Goal: Task Accomplishment & Management: Complete application form

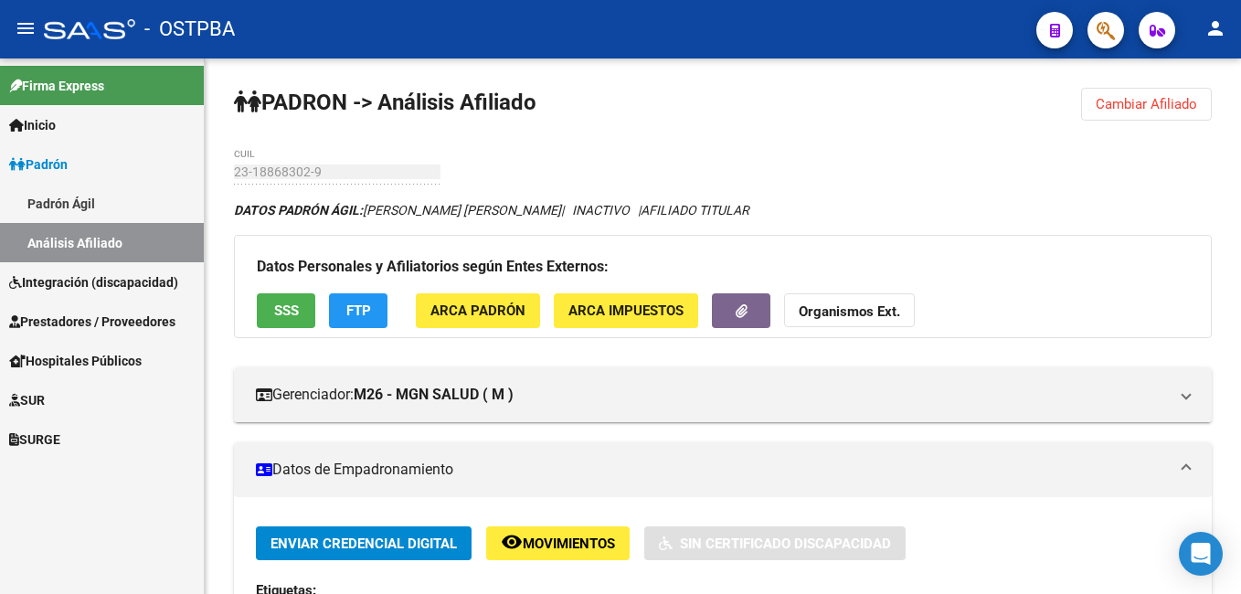
scroll to position [274, 0]
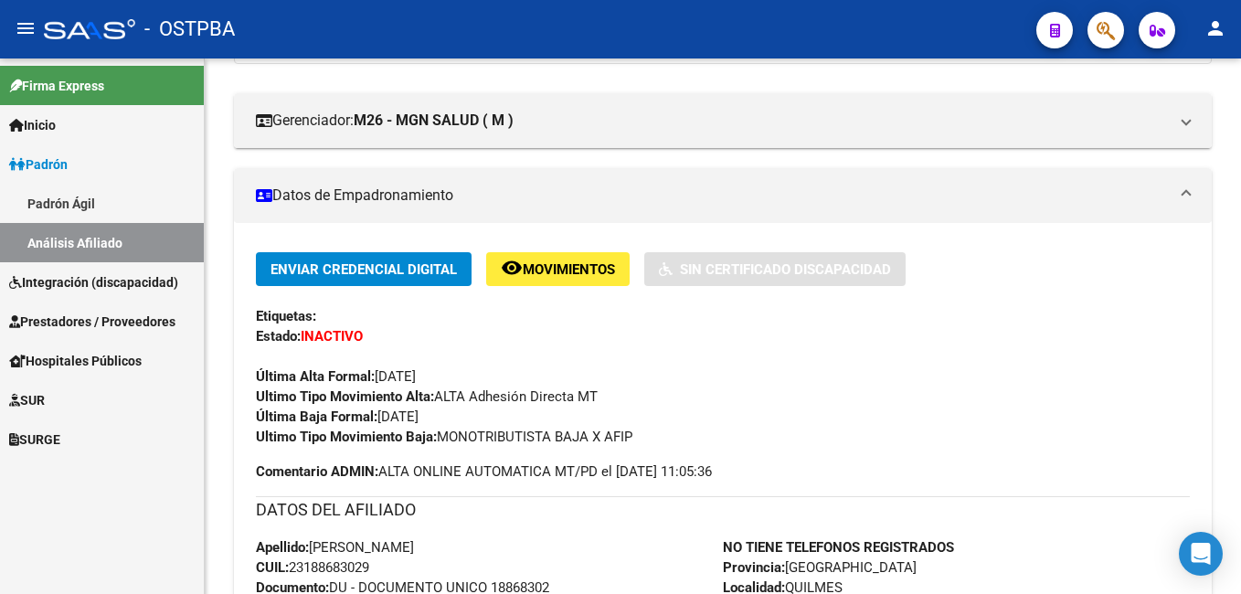
click at [58, 324] on span "Prestadores / Proveedores" at bounding box center [92, 322] width 166 height 20
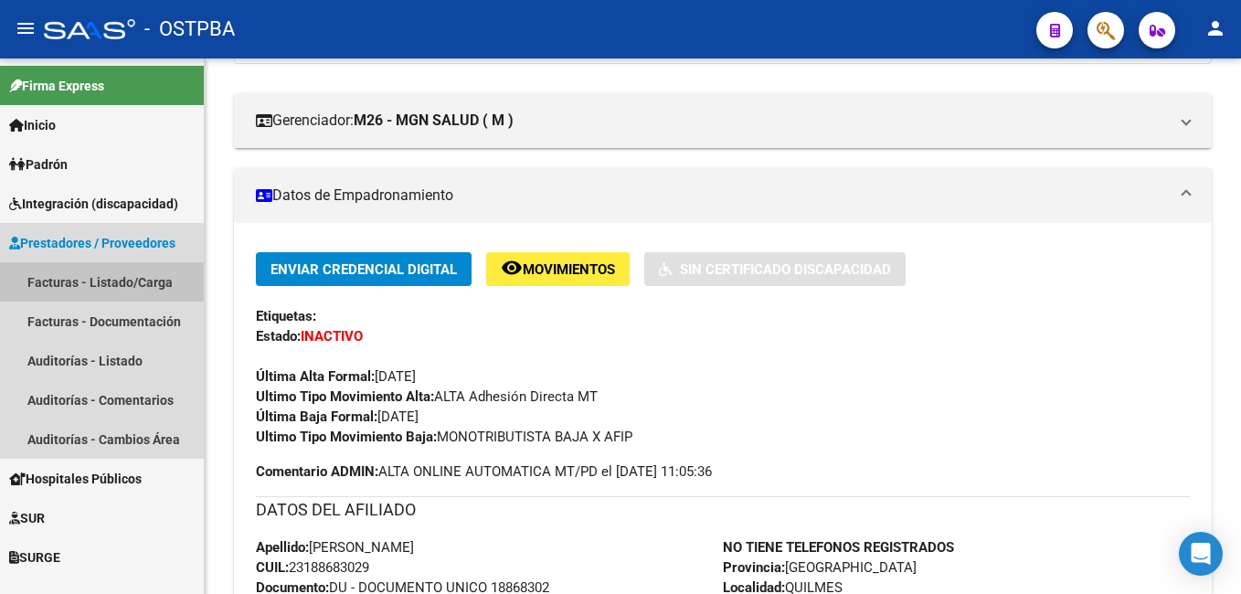
click at [53, 287] on link "Facturas - Listado/Carga" at bounding box center [102, 281] width 204 height 39
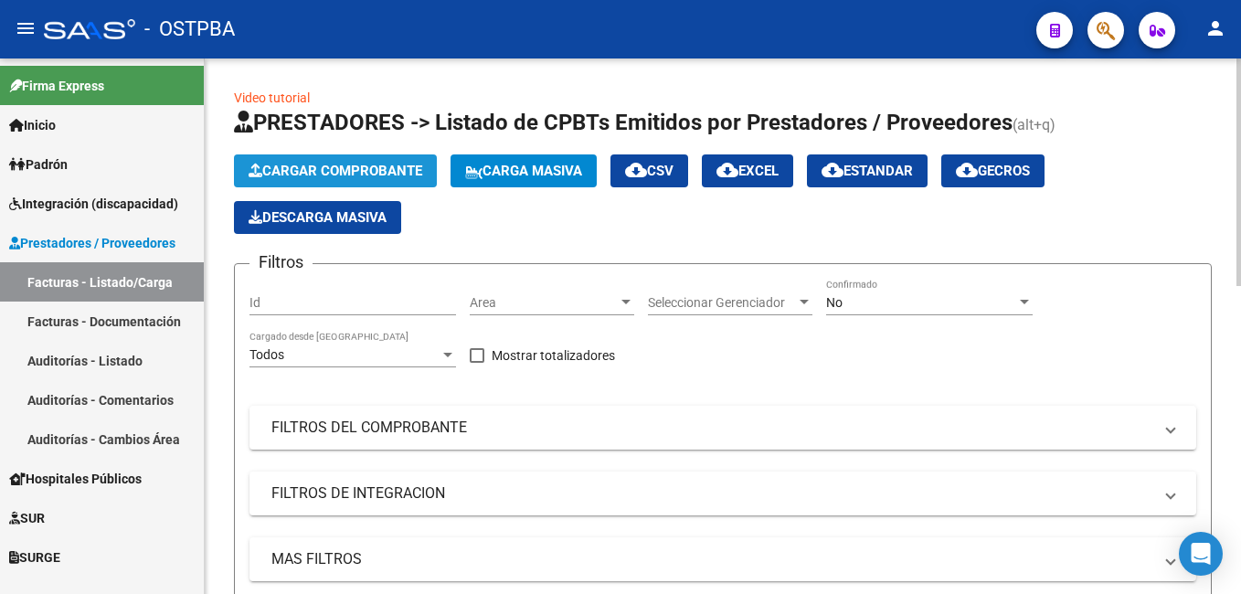
click at [343, 167] on span "Cargar Comprobante" at bounding box center [336, 171] width 174 height 16
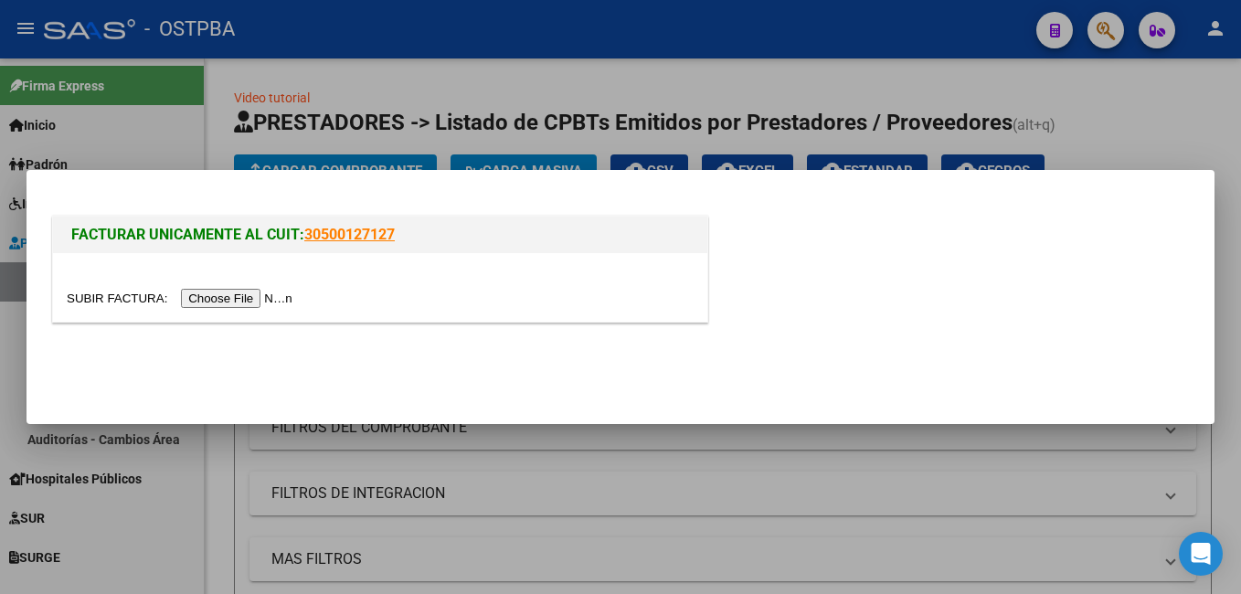
click at [210, 299] on input "file" at bounding box center [182, 298] width 231 height 19
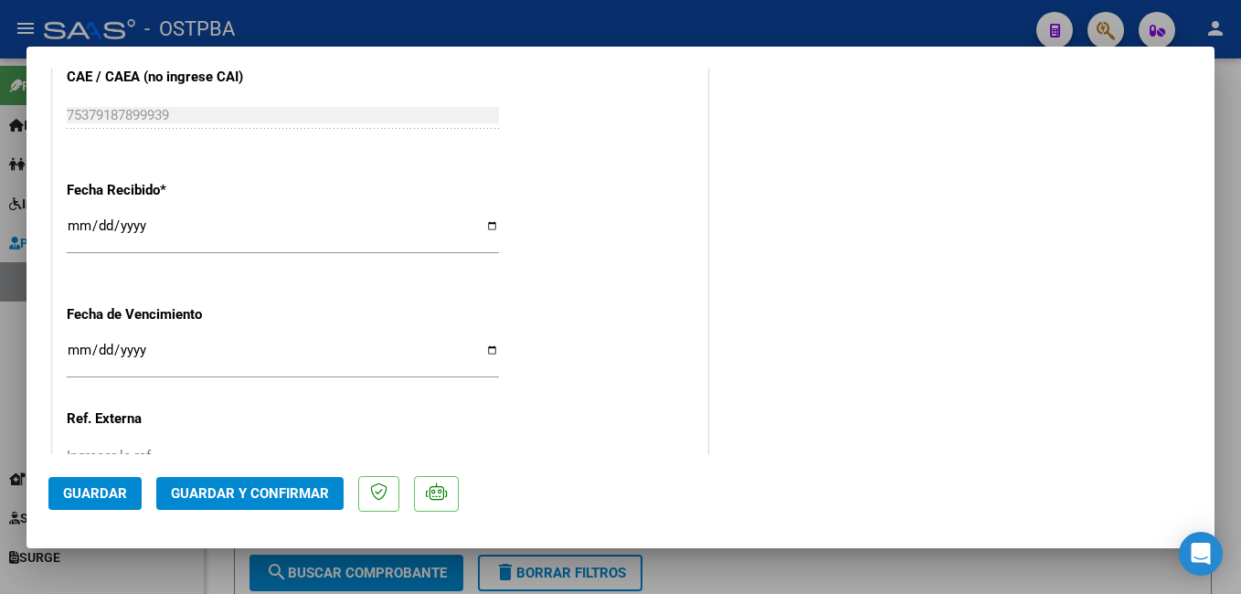
scroll to position [1271, 0]
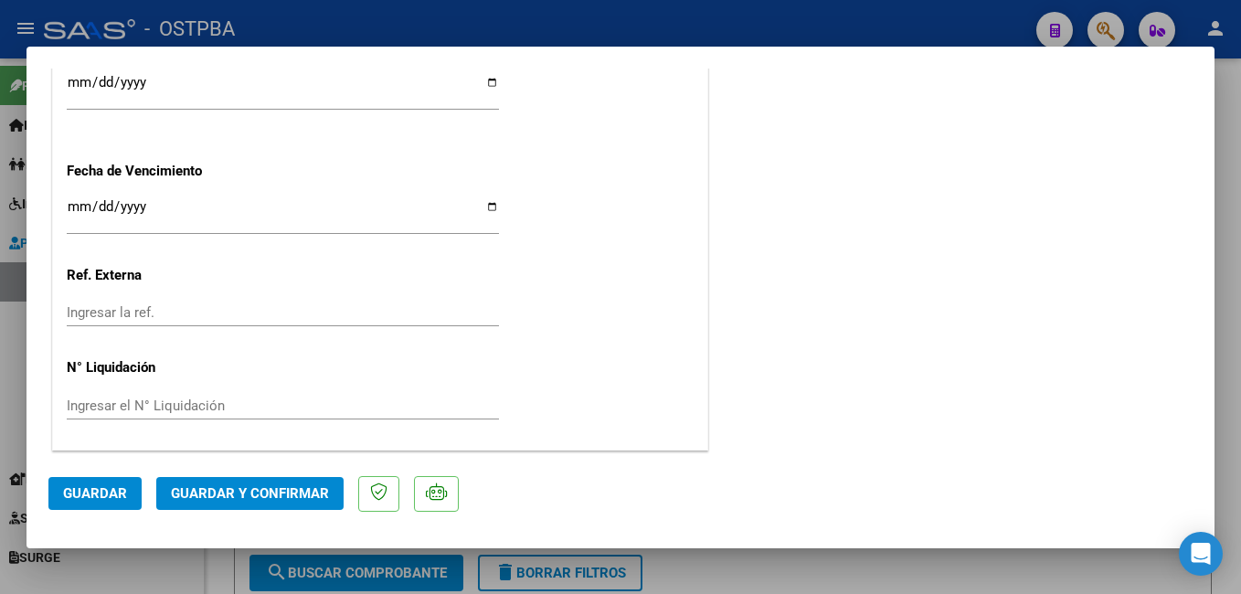
click at [490, 207] on input "Ingresar la fecha" at bounding box center [283, 213] width 432 height 29
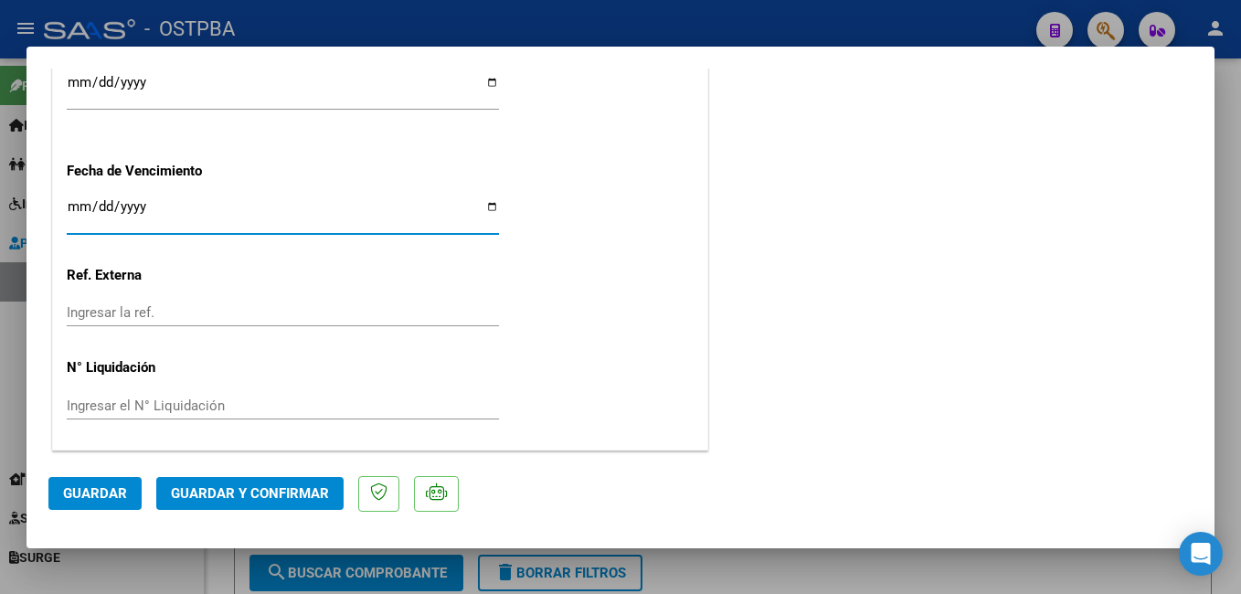
type input "[DATE]"
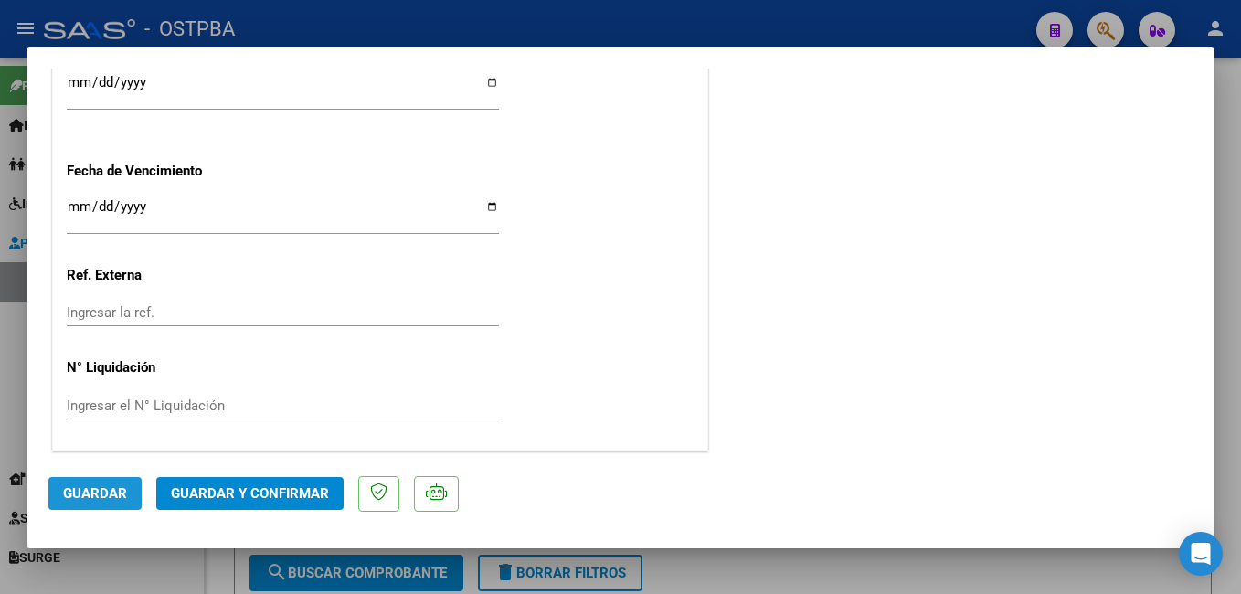
click at [106, 493] on span "Guardar" at bounding box center [95, 493] width 64 height 16
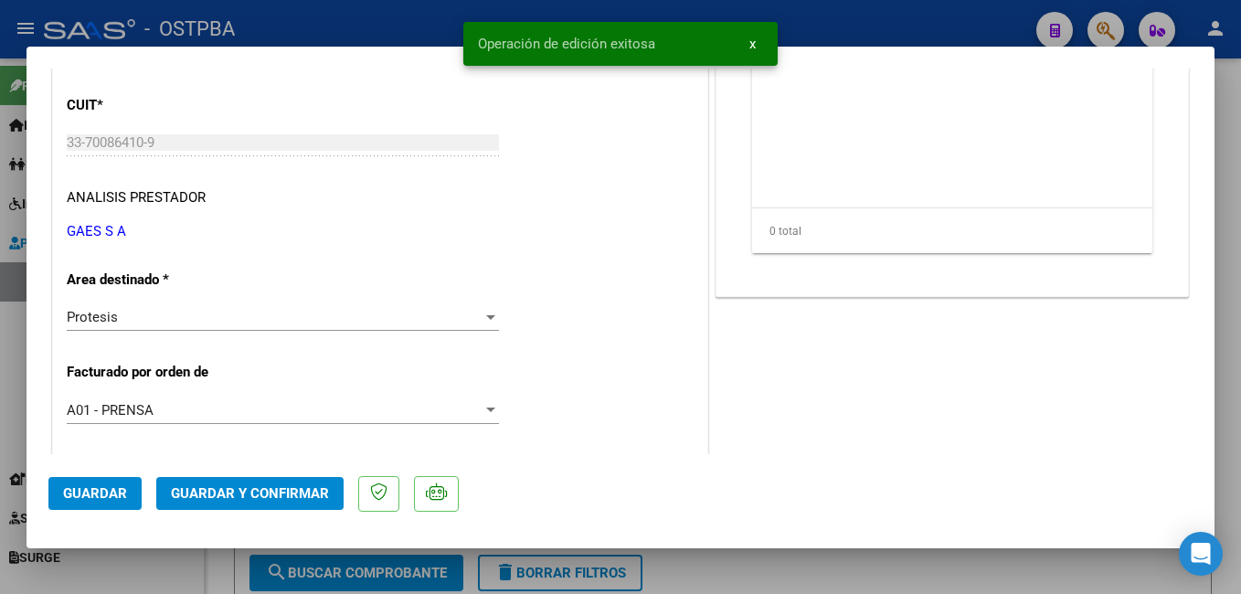
scroll to position [0, 0]
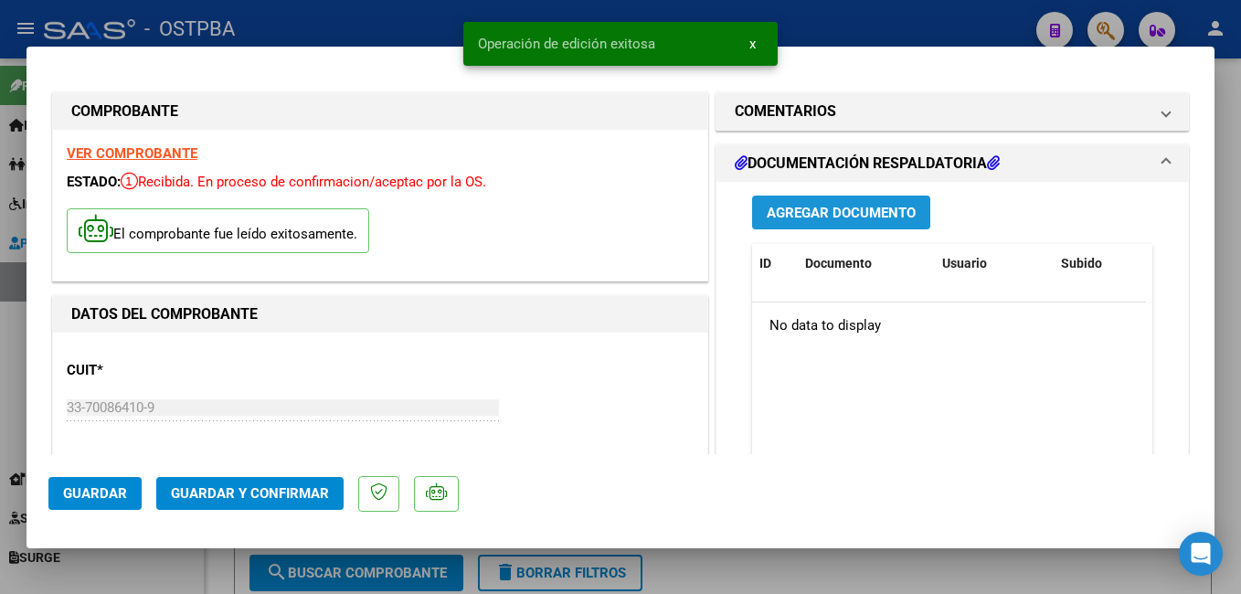
click at [859, 207] on span "Agregar Documento" at bounding box center [841, 213] width 149 height 16
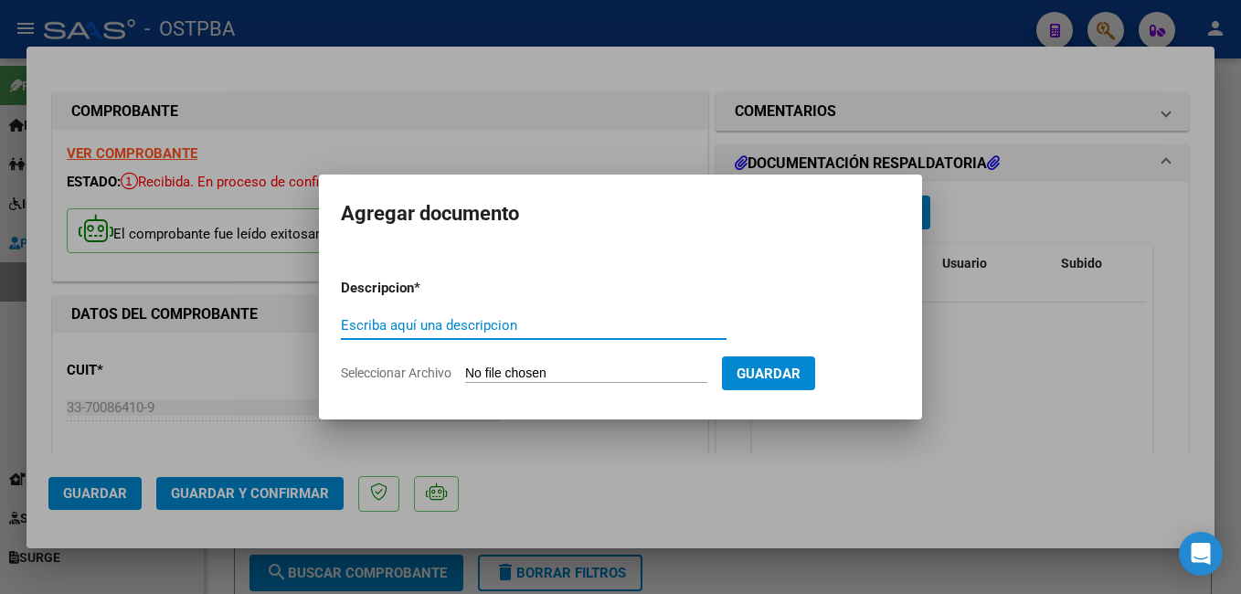
click at [396, 374] on span "Seleccionar Archivo" at bounding box center [396, 373] width 111 height 15
click at [465, 374] on input "Seleccionar Archivo" at bounding box center [586, 374] width 242 height 17
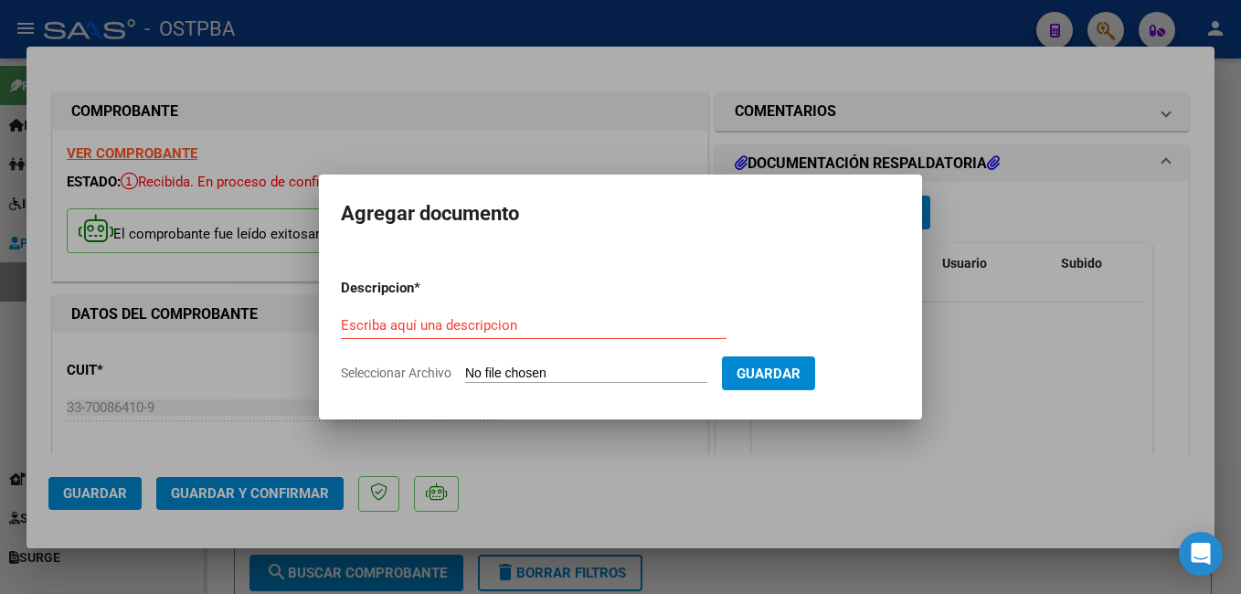
type input "C:\fakepath\Pres Aprob [PERSON_NAME] GAES_20250909_0001.pdf"
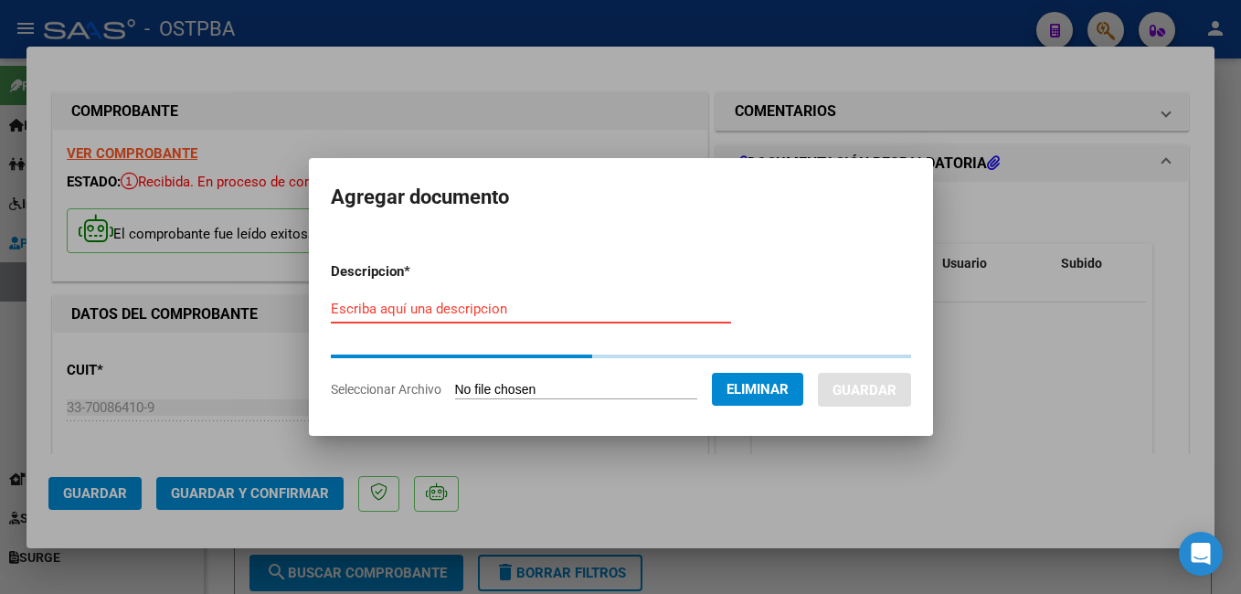
click at [523, 315] on input "Escriba aquí una descripcion" at bounding box center [531, 309] width 400 height 16
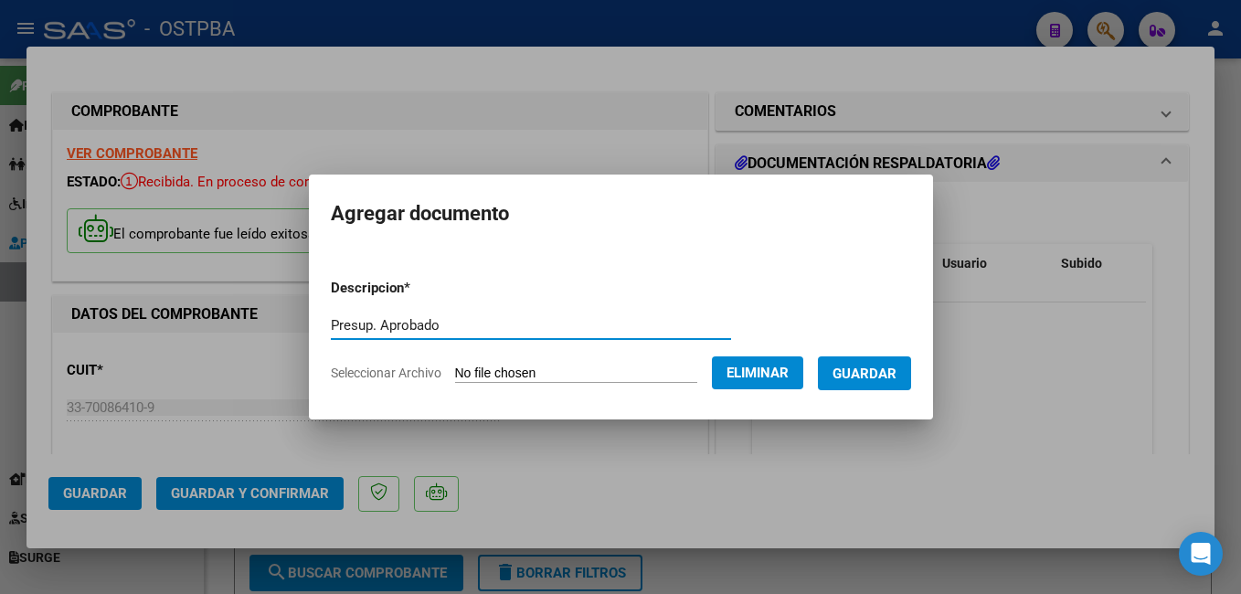
type input "Presup. Aprobado"
click at [871, 383] on button "Guardar" at bounding box center [864, 373] width 93 height 34
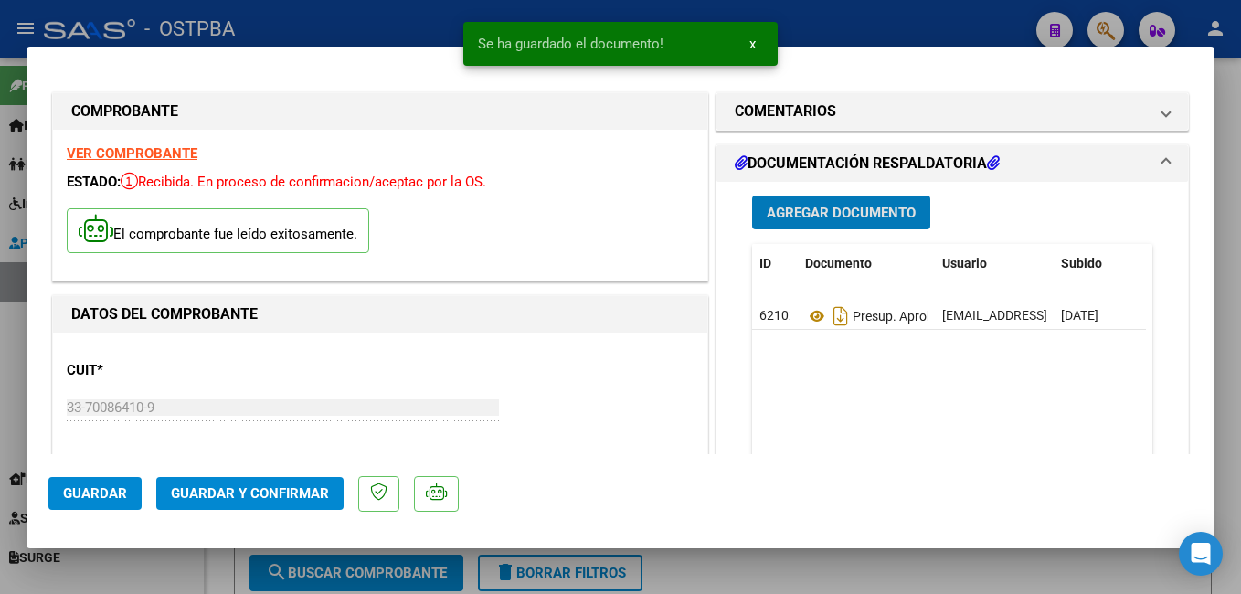
click at [821, 208] on span "Agregar Documento" at bounding box center [841, 213] width 149 height 16
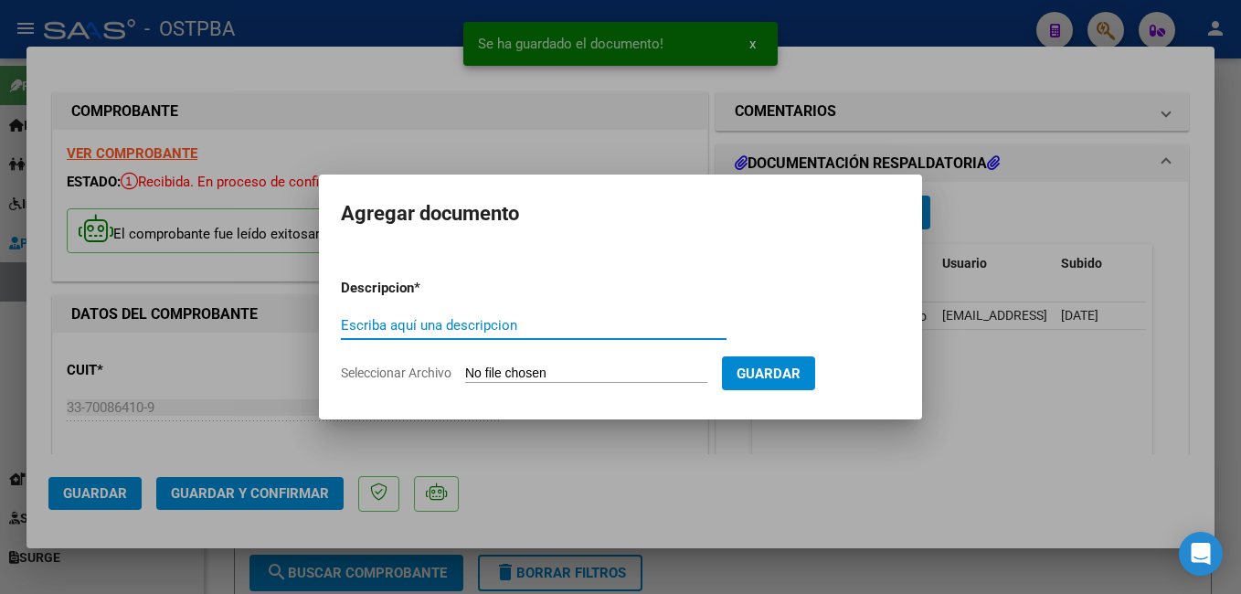
click at [433, 371] on span "Seleccionar Archivo" at bounding box center [396, 373] width 111 height 15
click at [465, 371] on input "Seleccionar Archivo" at bounding box center [586, 374] width 242 height 17
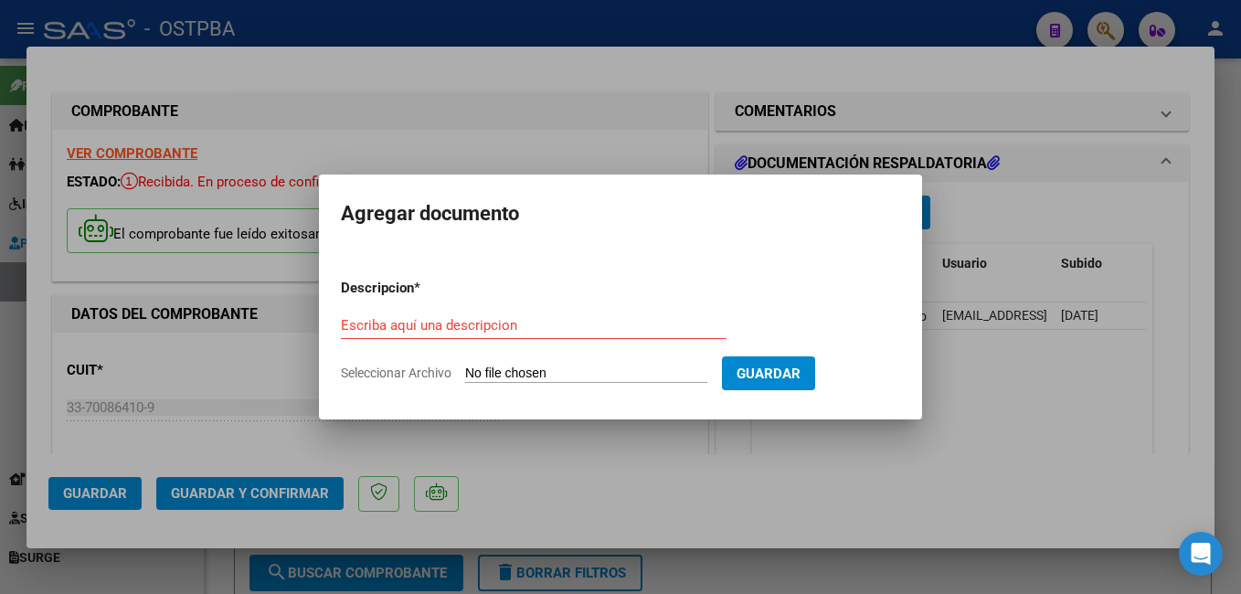
type input "C:\fakepath\Orden López_20250915_0001.pdf"
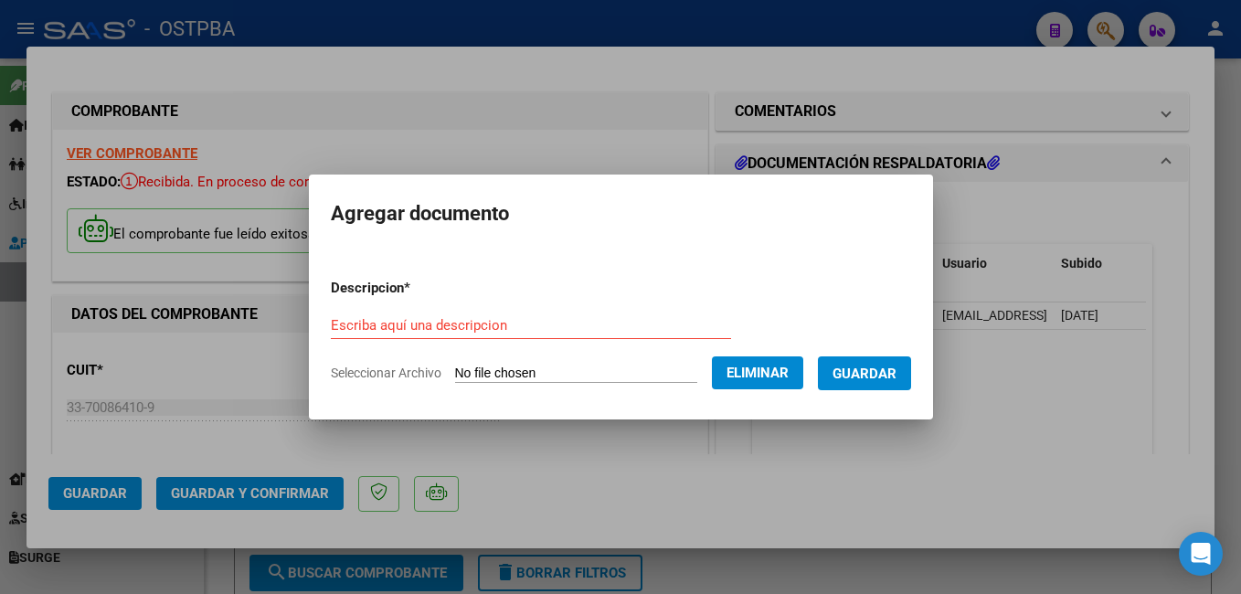
click at [525, 322] on input "Escriba aquí una descripcion" at bounding box center [531, 325] width 400 height 16
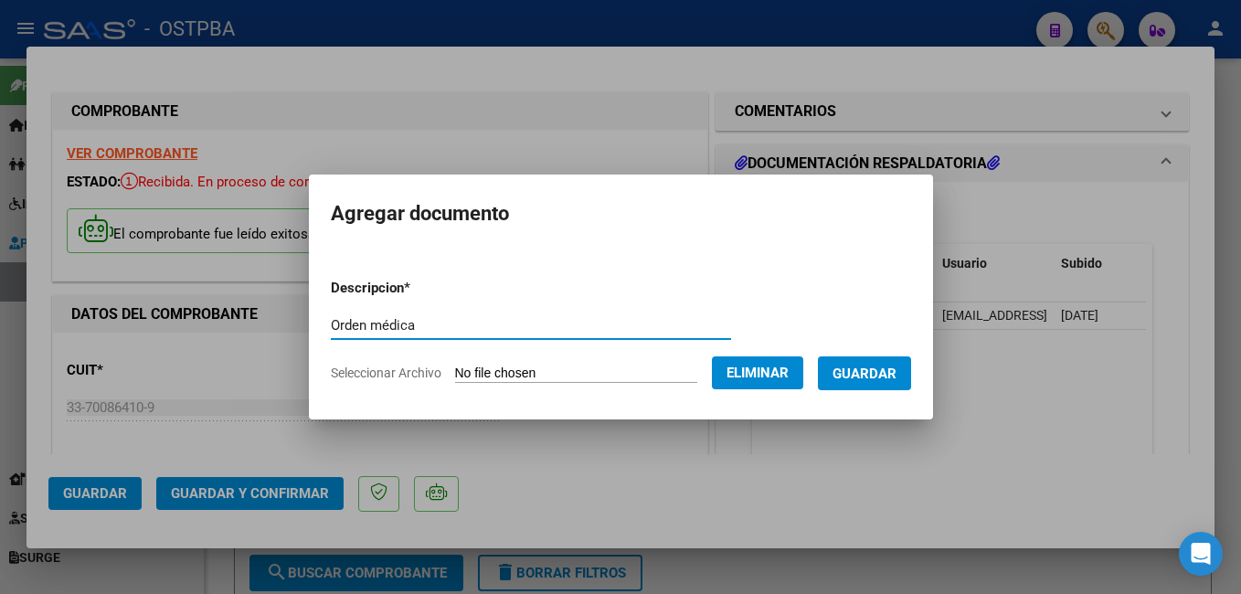
type input "Orden médica"
click at [897, 372] on span "Guardar" at bounding box center [865, 374] width 64 height 16
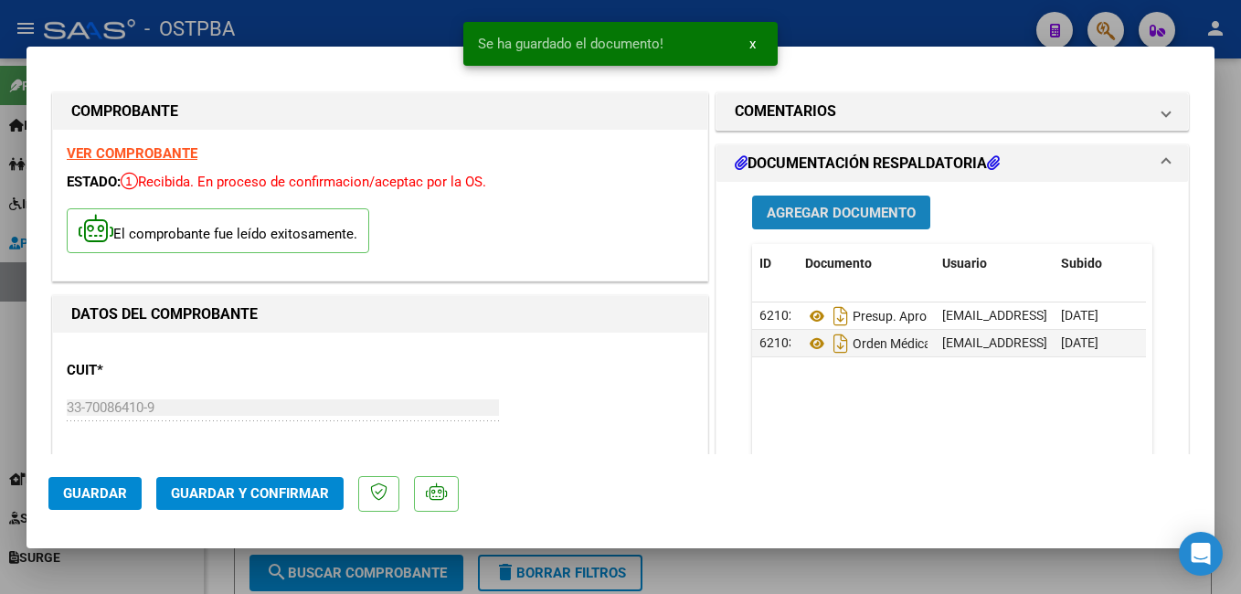
click at [852, 217] on span "Agregar Documento" at bounding box center [841, 213] width 149 height 16
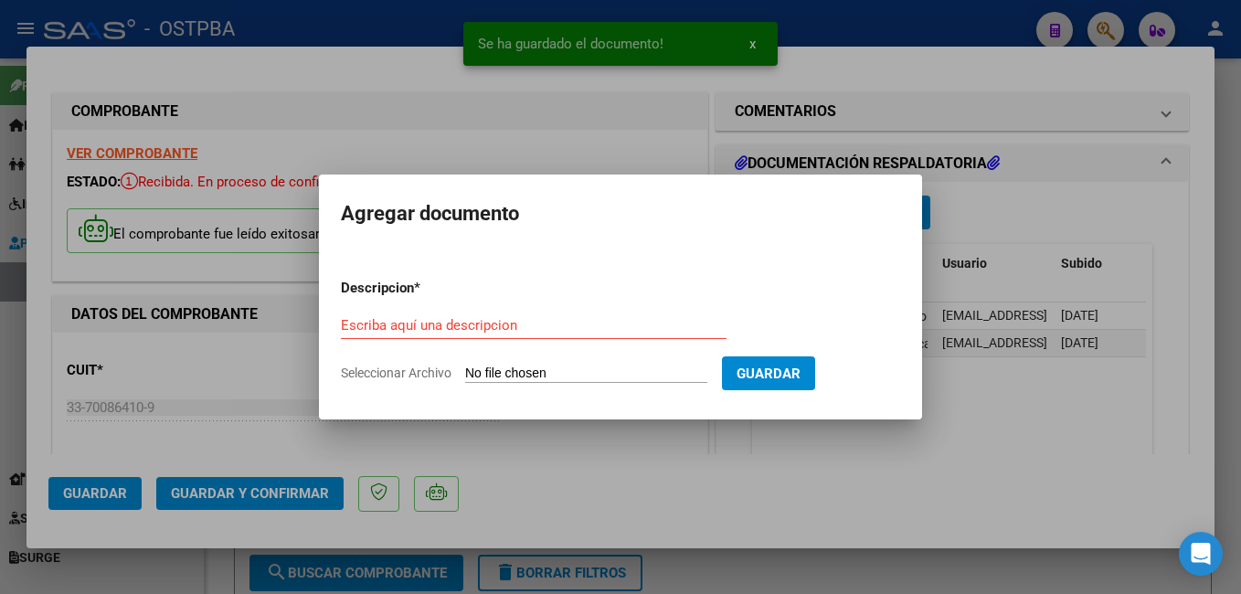
click at [399, 368] on span "Seleccionar Archivo" at bounding box center [396, 373] width 111 height 15
click at [465, 368] on input "Seleccionar Archivo" at bounding box center [586, 374] width 242 height 17
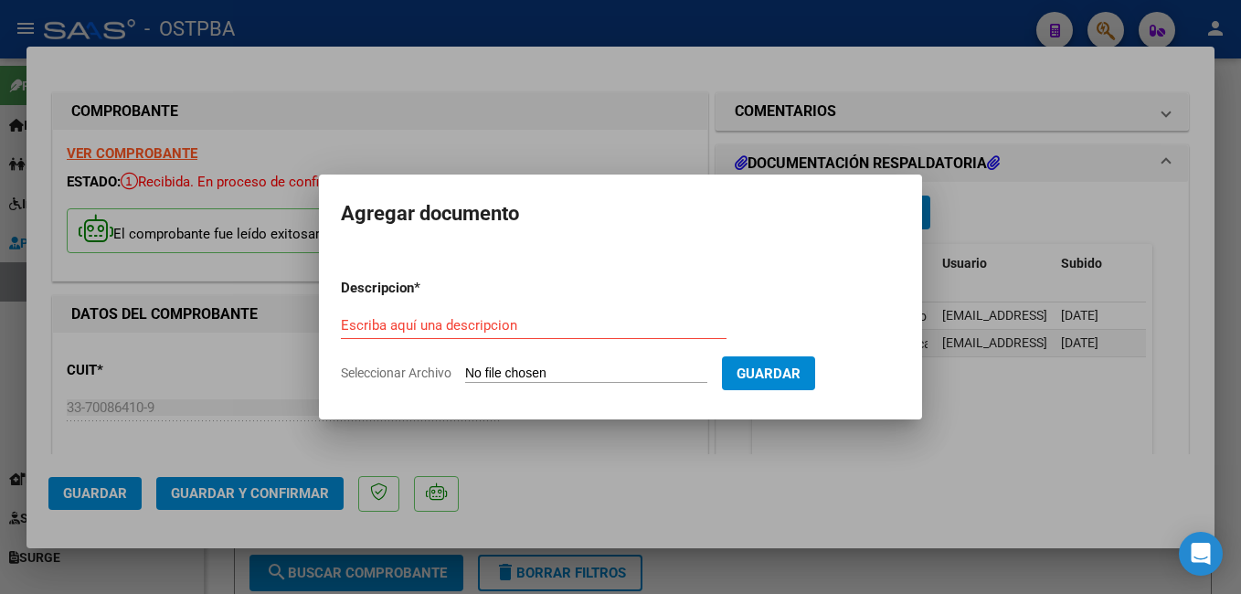
type input "C:\fakepath\Remito López_20250915_0001.pdf"
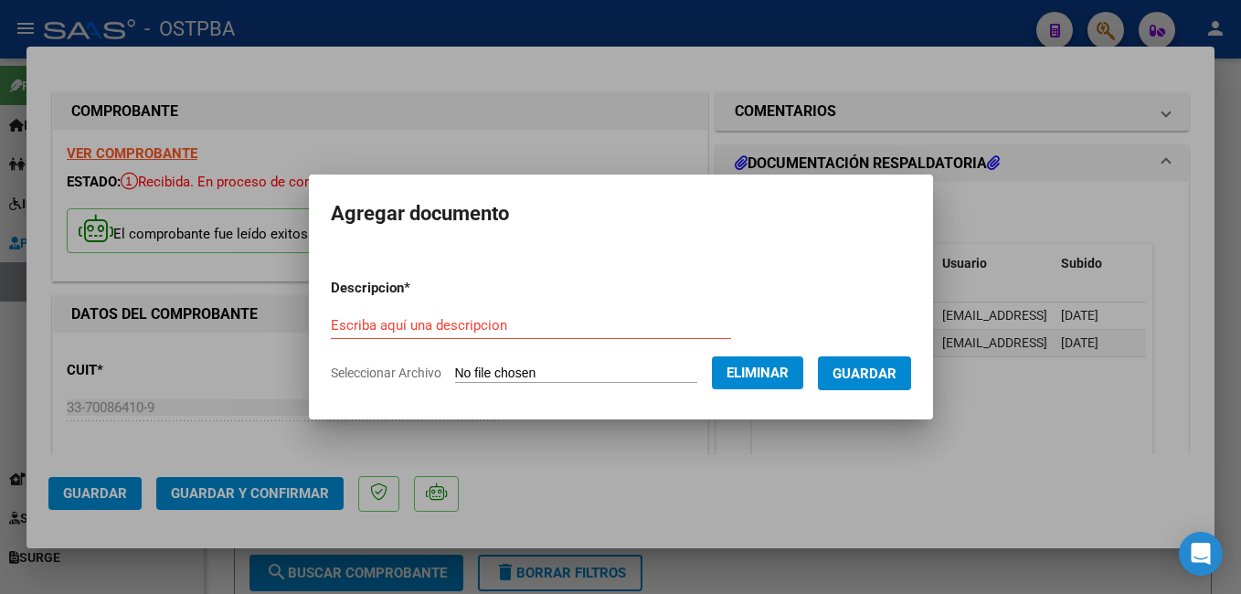
click at [495, 314] on div "Escriba aquí una descripcion" at bounding box center [531, 325] width 400 height 27
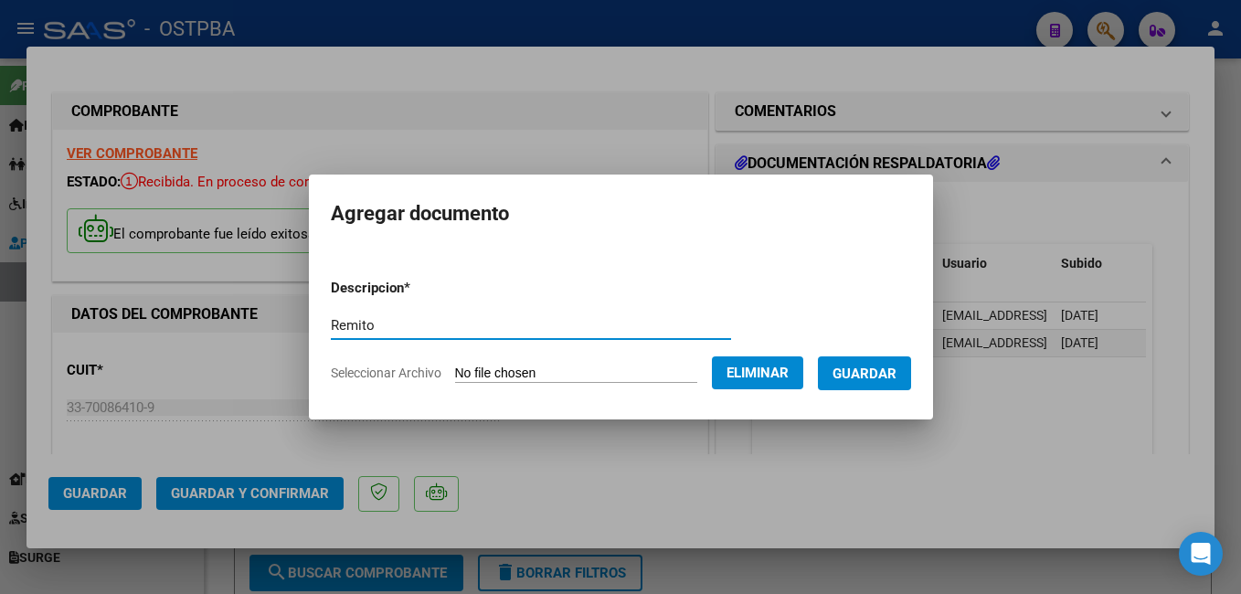
type input "Remito"
click at [872, 368] on span "Guardar" at bounding box center [865, 374] width 64 height 16
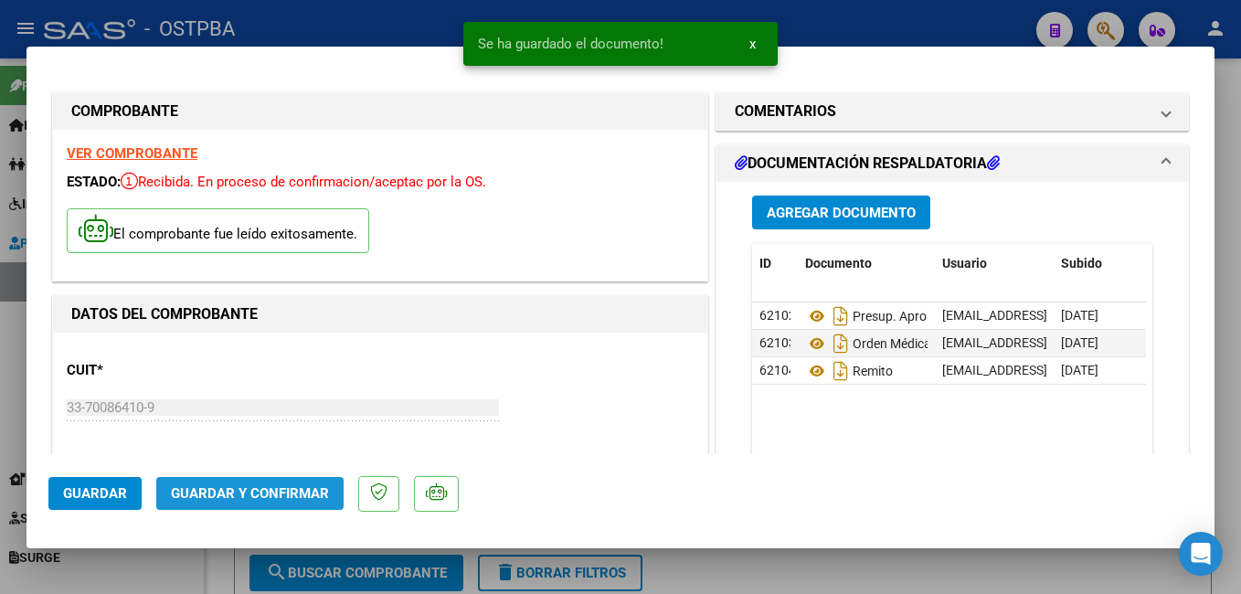
click at [253, 495] on span "Guardar y Confirmar" at bounding box center [250, 493] width 158 height 16
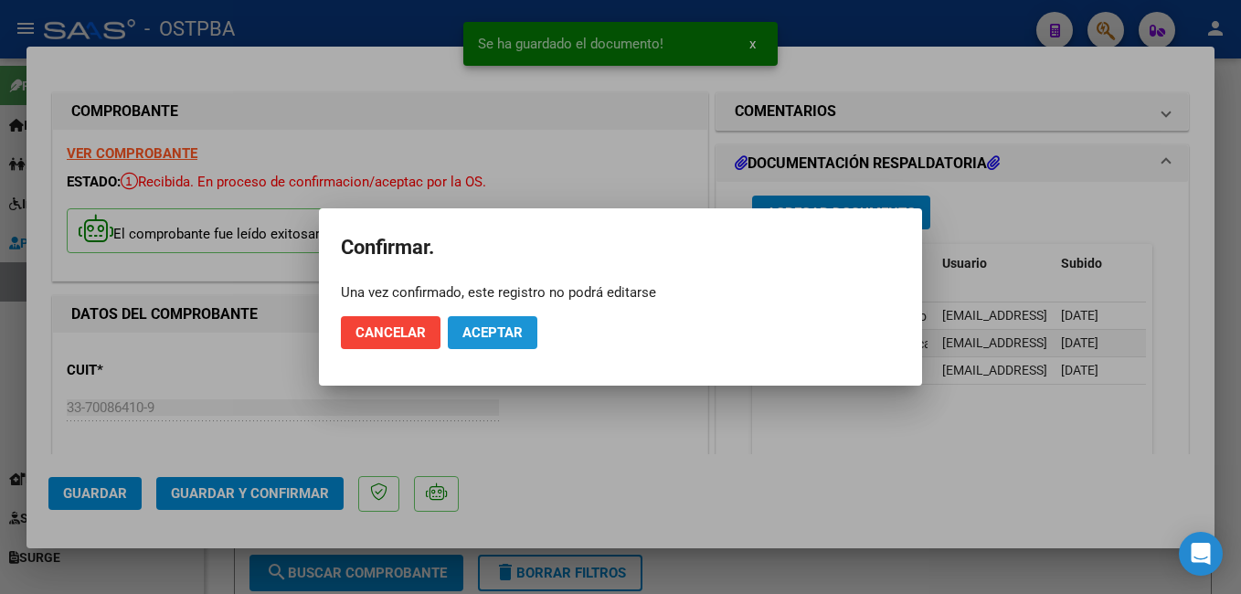
click at [504, 327] on span "Aceptar" at bounding box center [493, 332] width 60 height 16
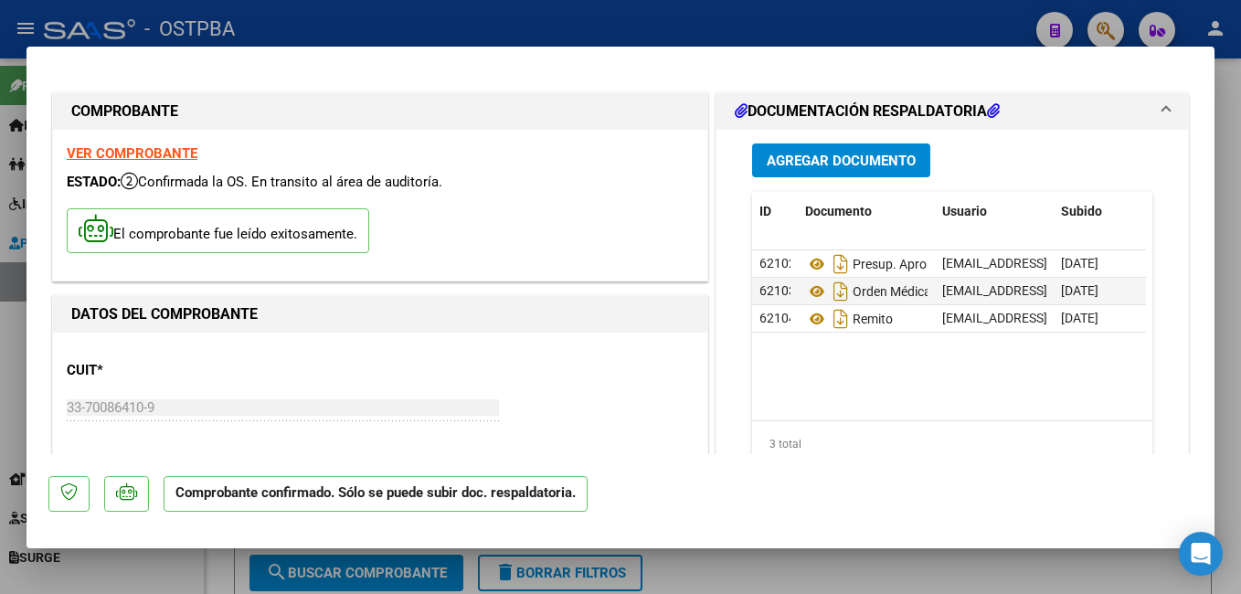
click at [521, 21] on div at bounding box center [620, 297] width 1241 height 594
type input "$ 0,00"
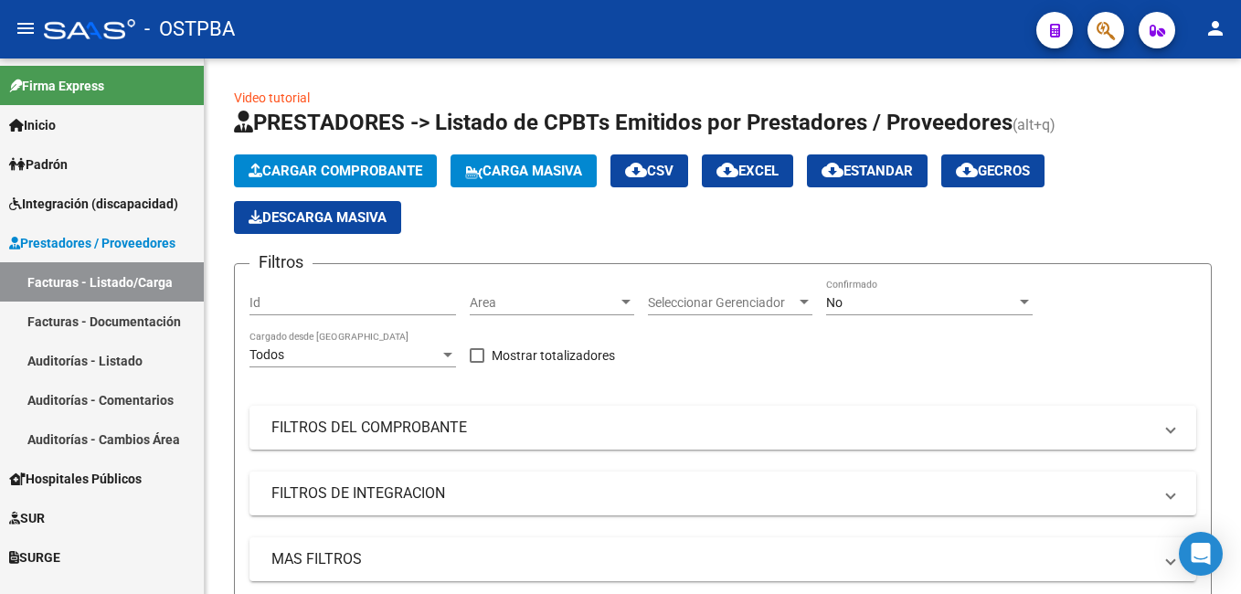
click at [58, 170] on span "Padrón" at bounding box center [38, 164] width 59 height 20
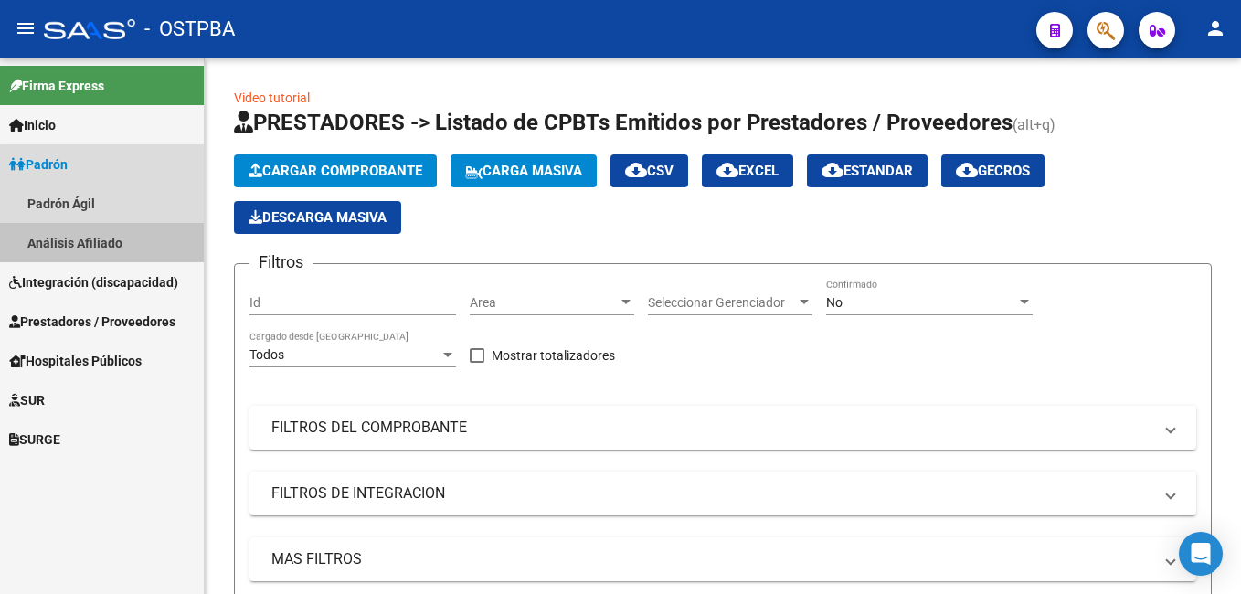
click at [108, 246] on link "Análisis Afiliado" at bounding box center [102, 242] width 204 height 39
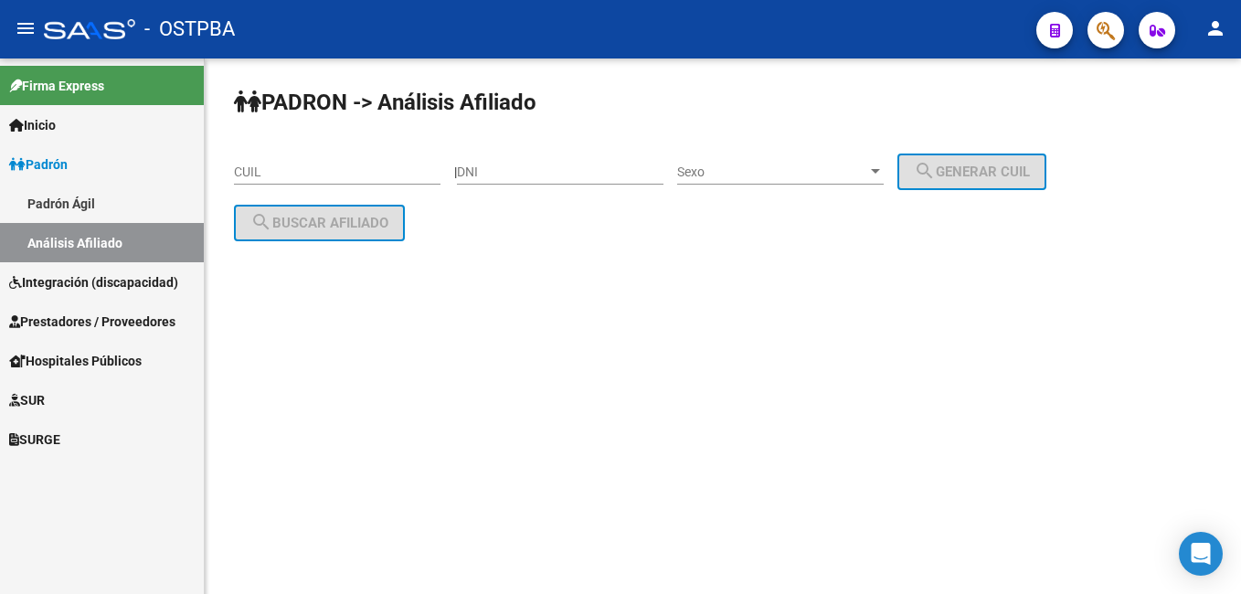
click at [533, 171] on input "DNI" at bounding box center [560, 173] width 207 height 16
type input "3291123"
click at [880, 174] on div at bounding box center [875, 171] width 9 height 5
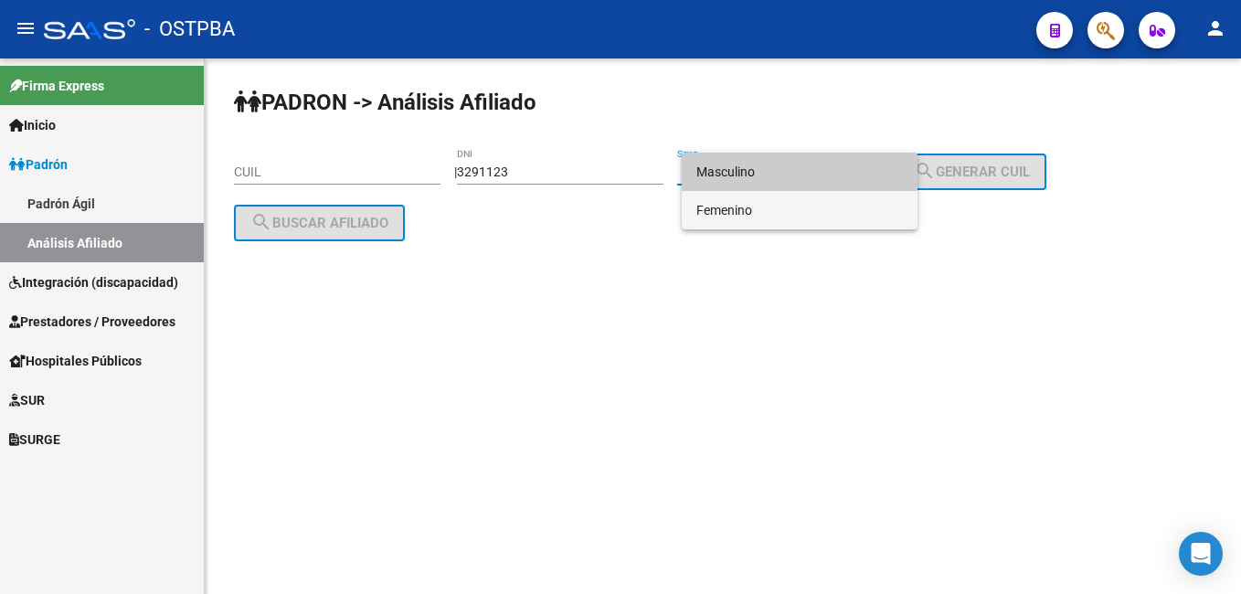
click at [756, 210] on span "Femenino" at bounding box center [800, 210] width 207 height 38
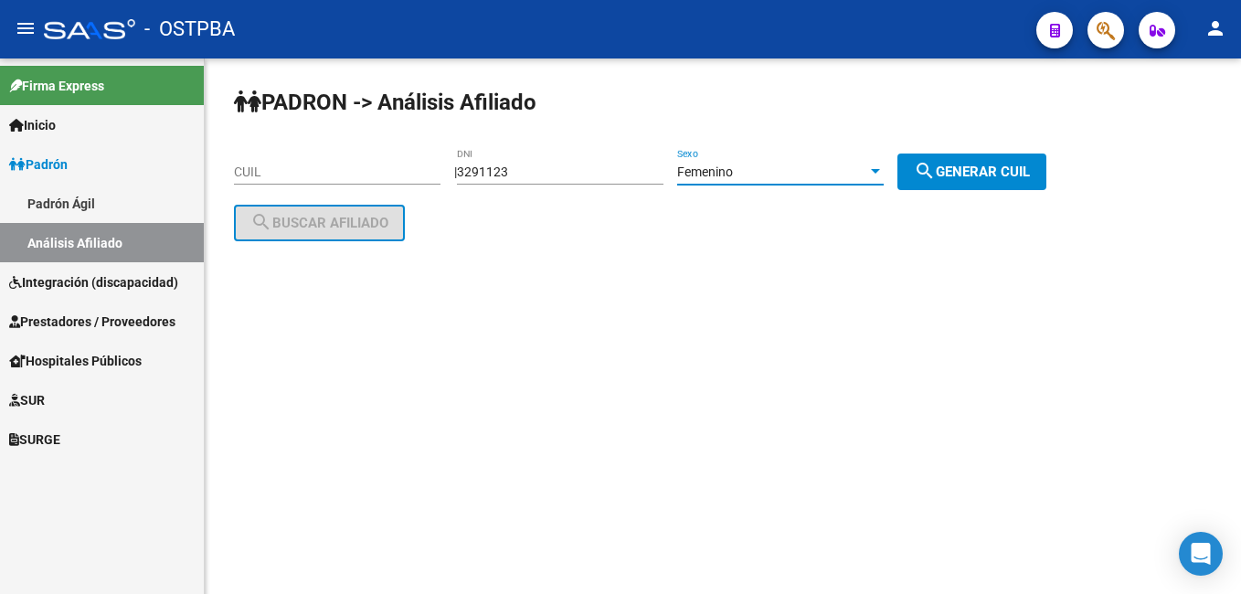
click at [970, 157] on button "search Generar CUIL" at bounding box center [972, 172] width 149 height 37
type input "23-03291123-4"
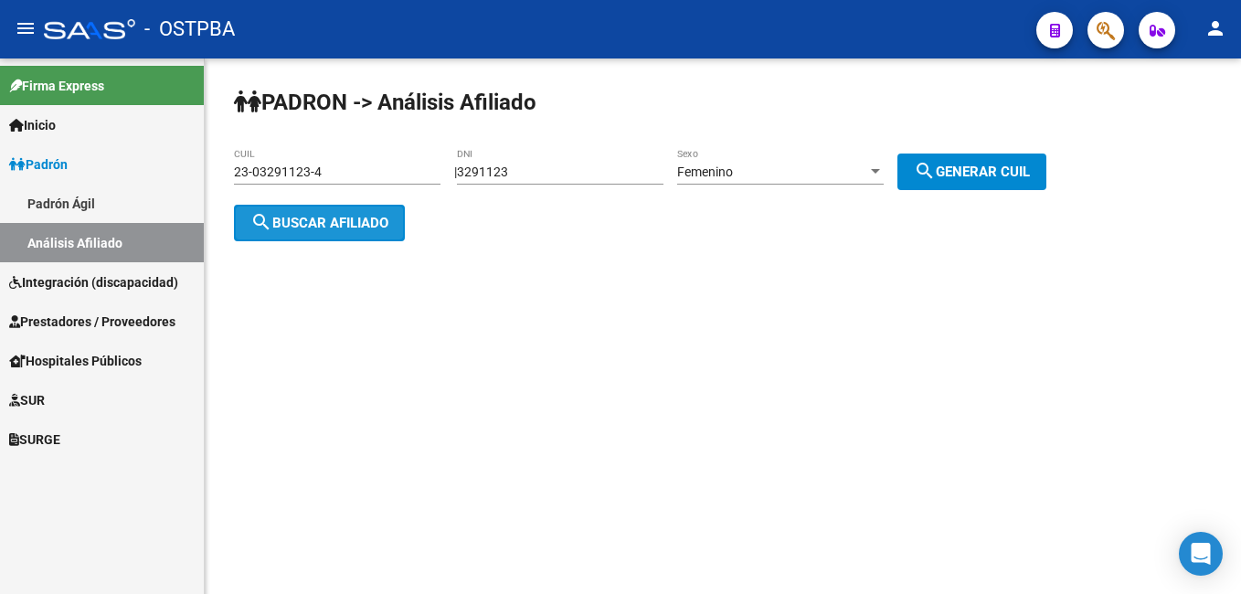
click at [322, 215] on span "search Buscar afiliado" at bounding box center [319, 223] width 138 height 16
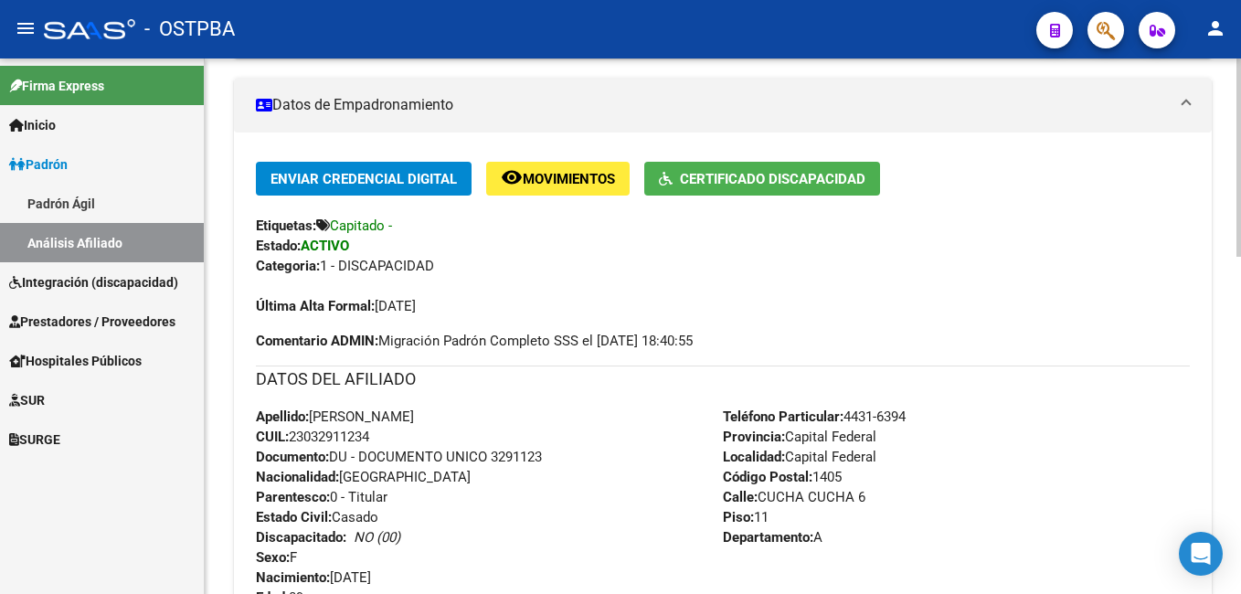
scroll to position [366, 0]
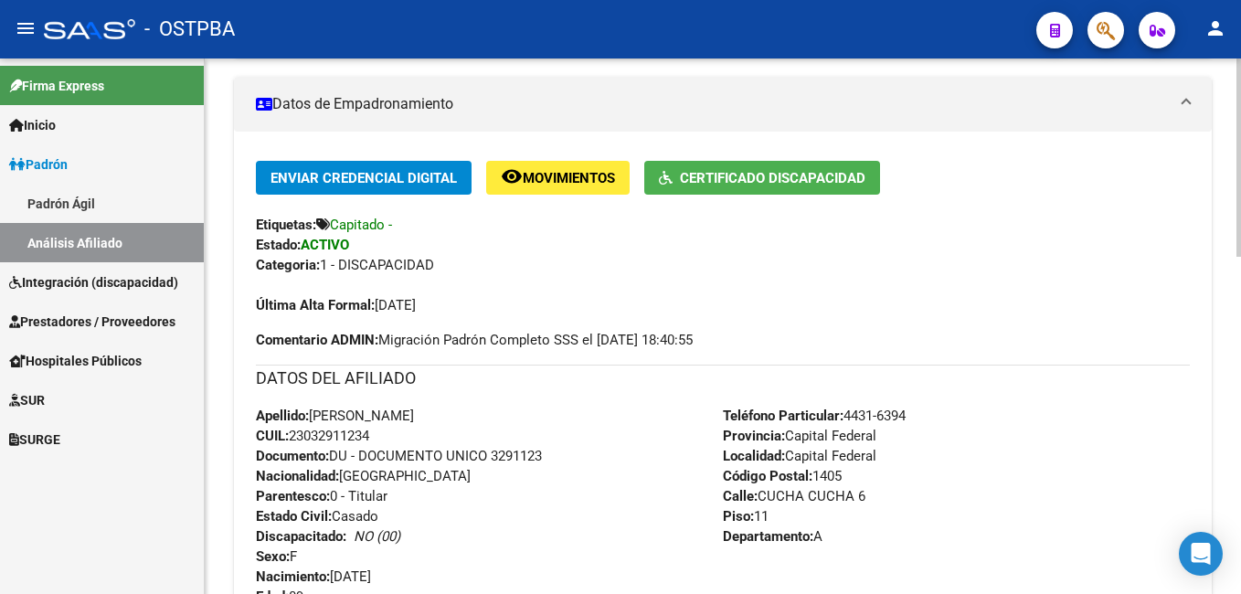
drag, startPoint x: 294, startPoint y: 435, endPoint x: 379, endPoint y: 434, distance: 85.0
click at [379, 434] on div "Apellido: [PERSON_NAME]: 23032911234 Documento: DU - DOCUMENTO UNICO 3291123 Na…" at bounding box center [489, 506] width 467 height 201
drag, startPoint x: 379, startPoint y: 434, endPoint x: 341, endPoint y: 431, distance: 38.6
copy span "23032911234"
click at [62, 323] on span "Prestadores / Proveedores" at bounding box center [92, 322] width 166 height 20
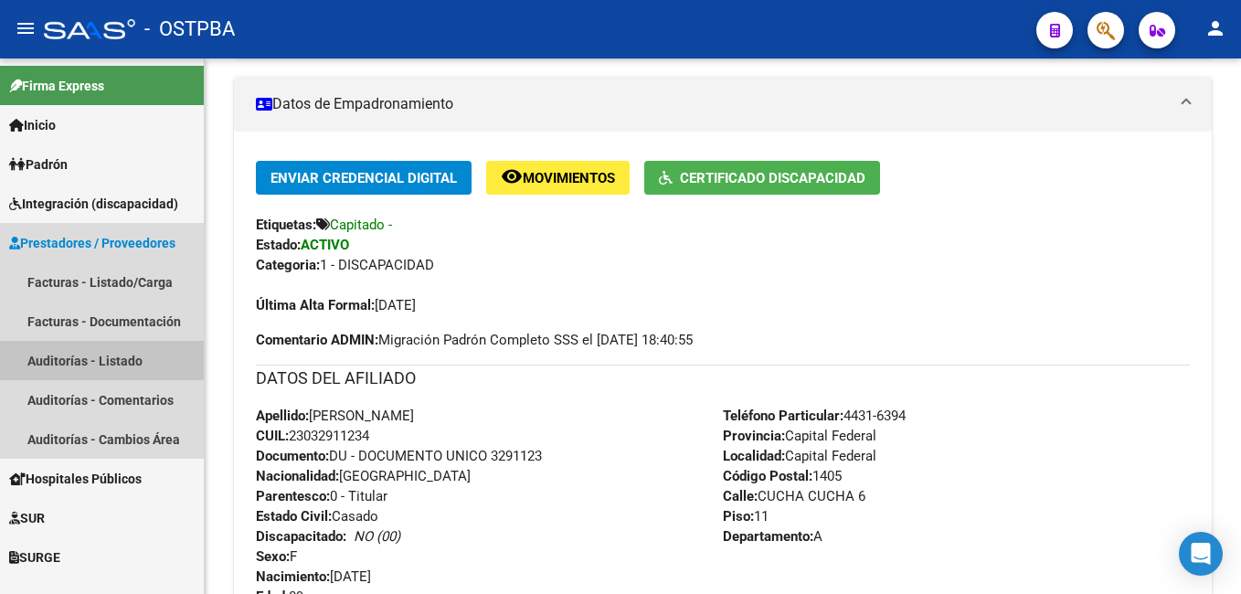
click at [65, 359] on link "Auditorías - Listado" at bounding box center [102, 360] width 204 height 39
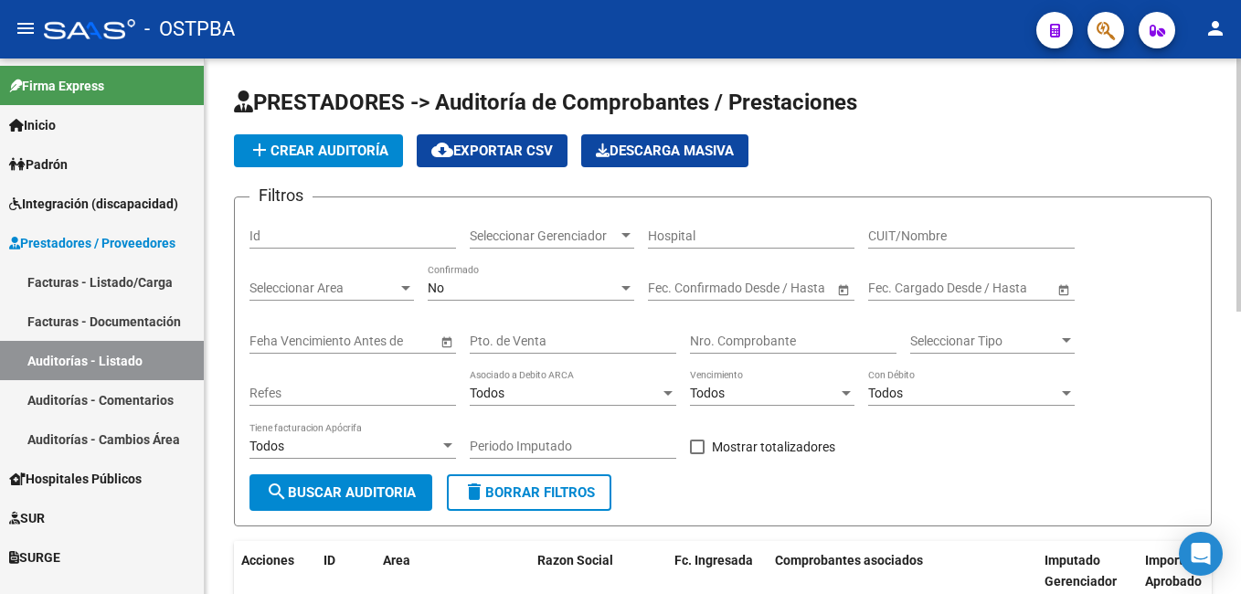
click at [342, 156] on span "add Crear Auditoría" at bounding box center [319, 151] width 140 height 16
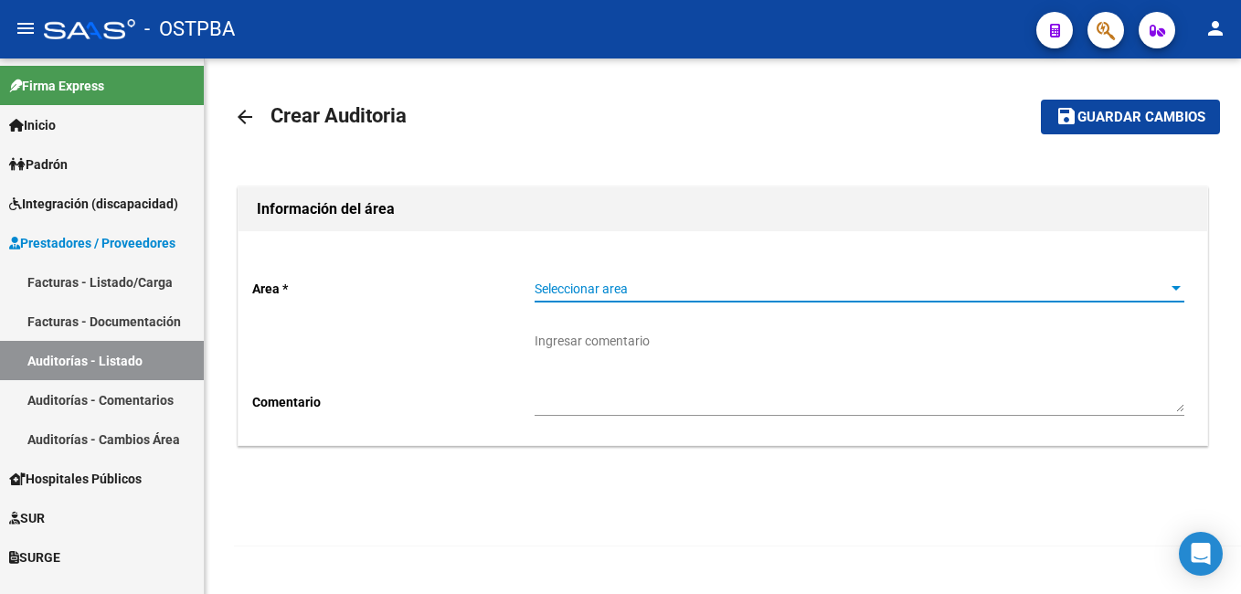
click at [1175, 288] on div at bounding box center [1176, 288] width 9 height 5
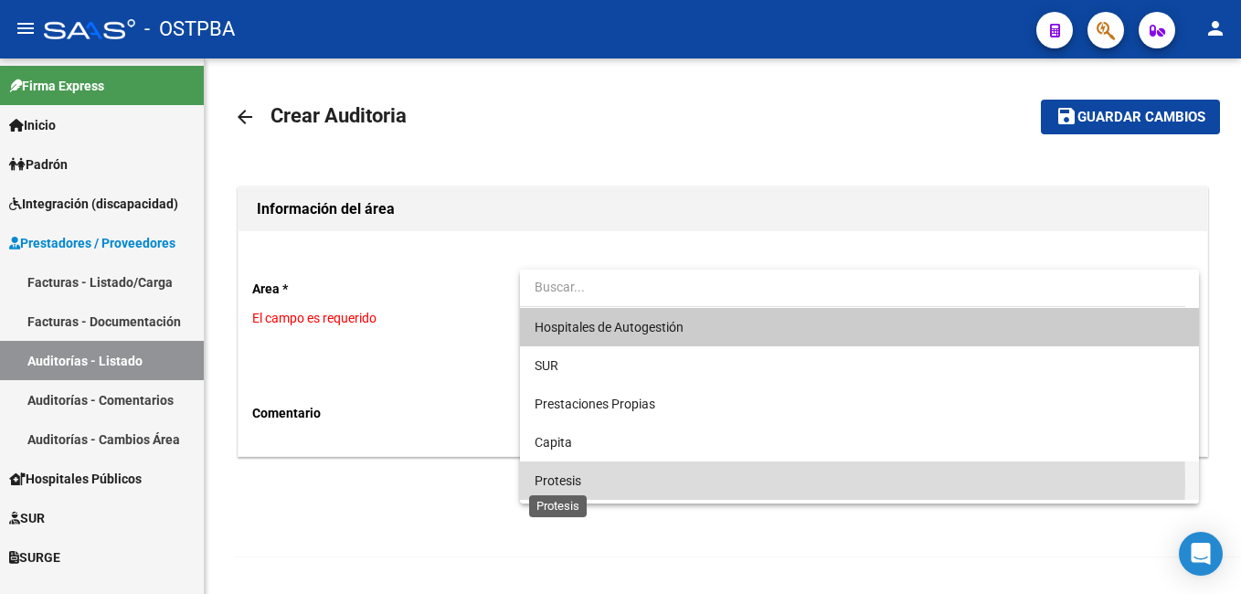
click at [548, 482] on span "Protesis" at bounding box center [558, 480] width 47 height 15
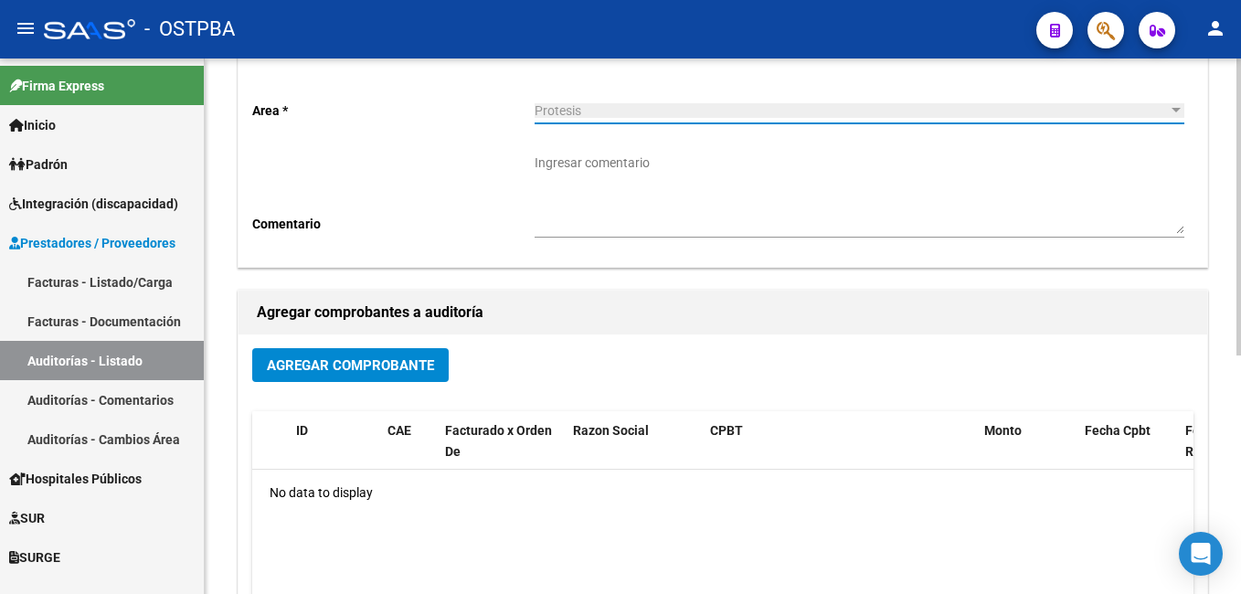
scroll to position [183, 0]
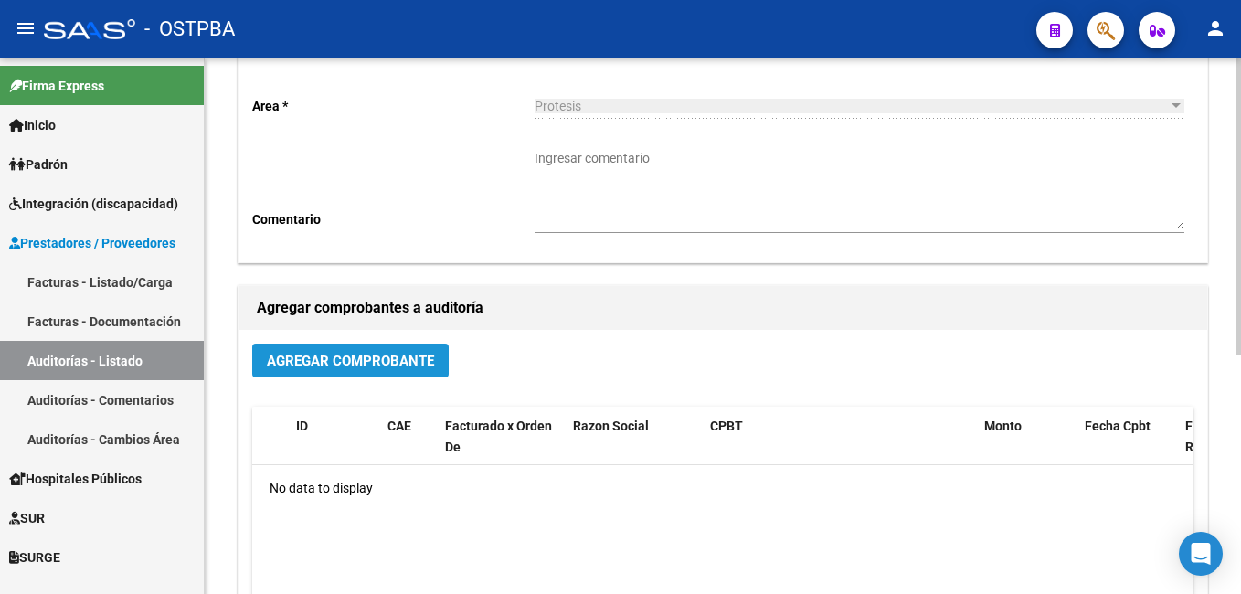
click at [375, 369] on span "Agregar Comprobante" at bounding box center [350, 361] width 167 height 16
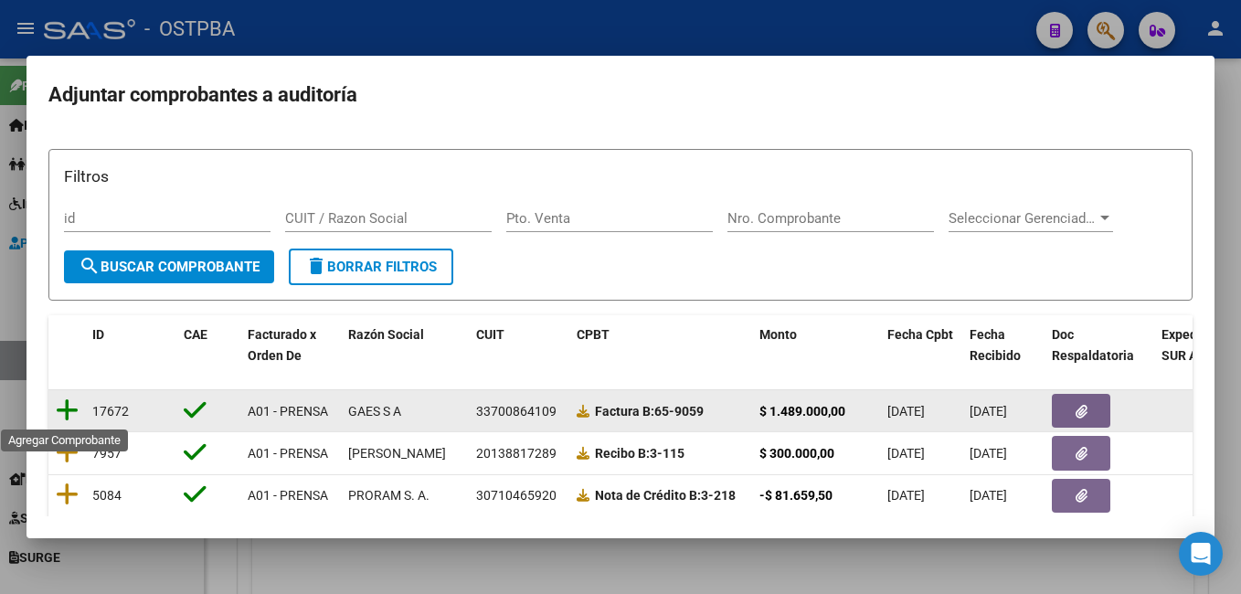
click at [71, 407] on icon at bounding box center [67, 411] width 23 height 26
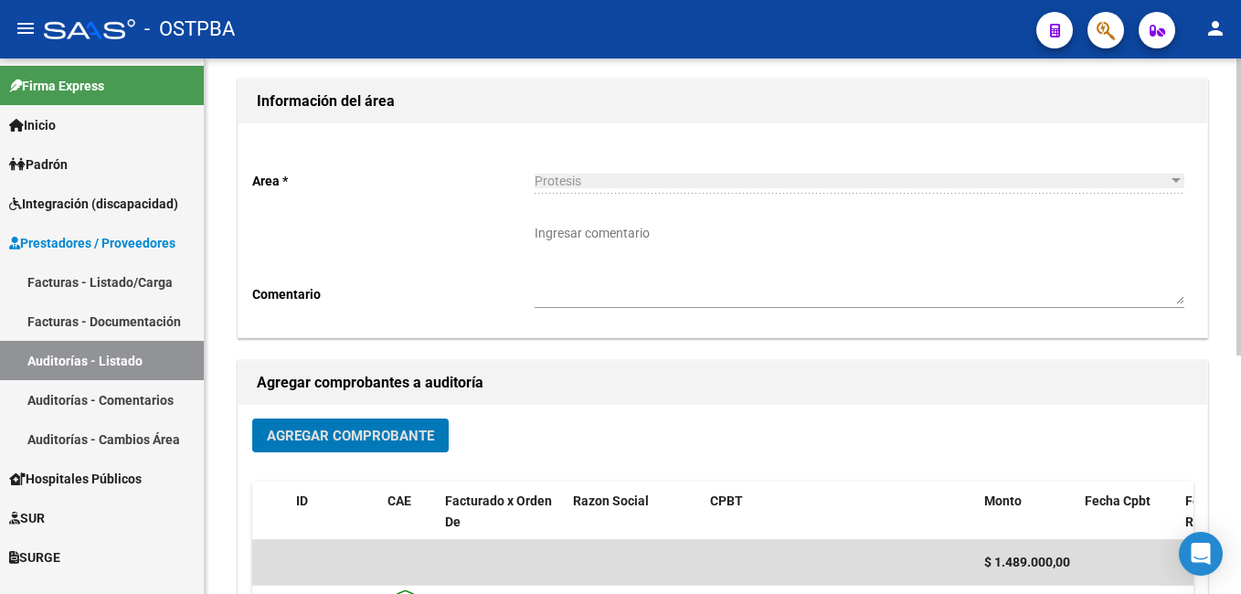
scroll to position [0, 0]
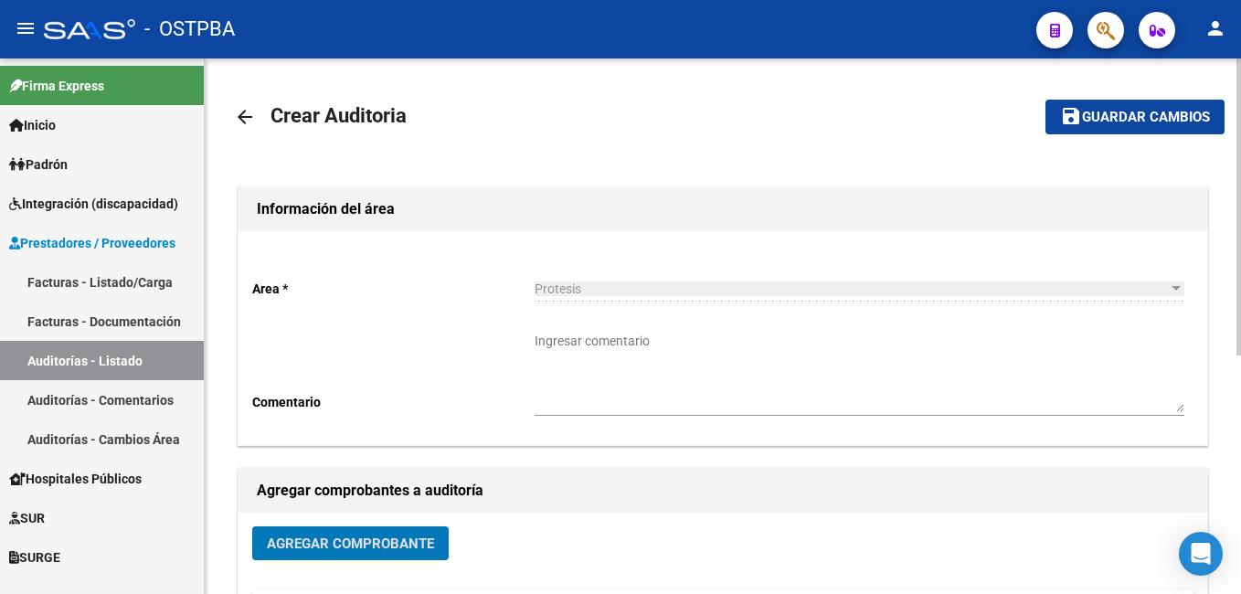
click at [1177, 118] on span "Guardar cambios" at bounding box center [1146, 118] width 128 height 16
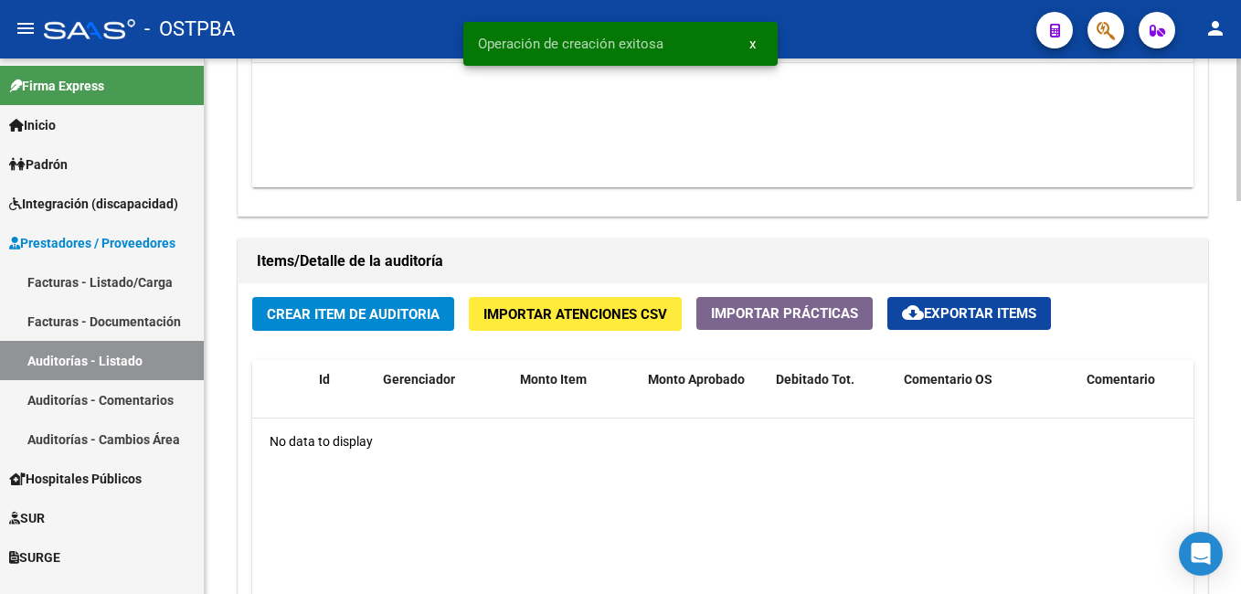
scroll to position [1188, 0]
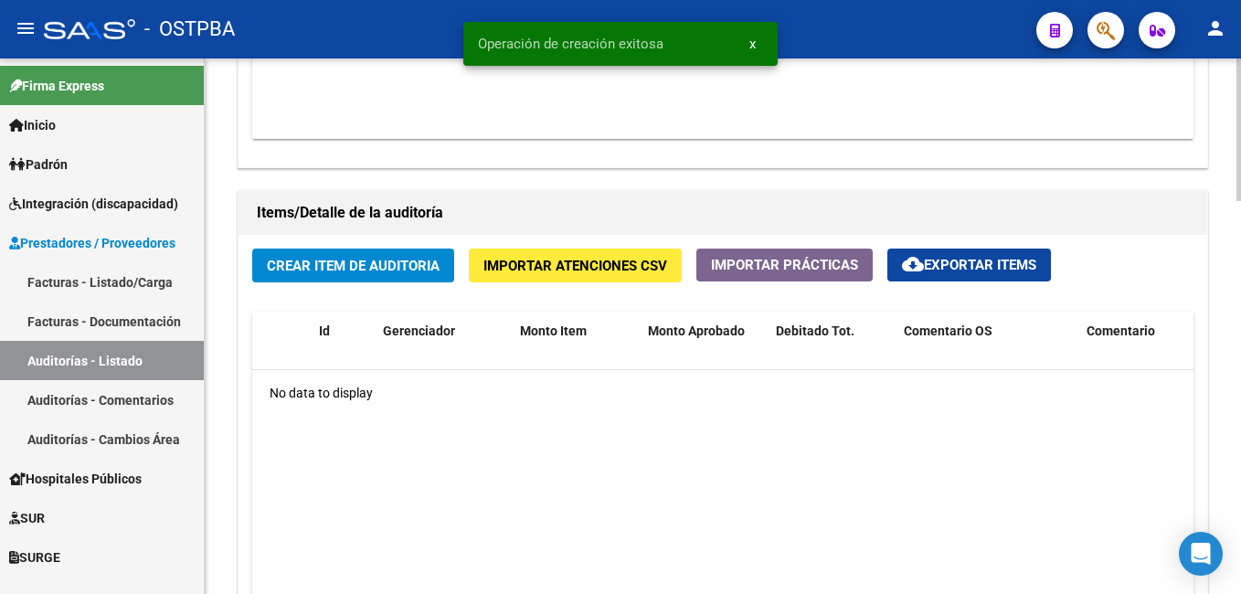
click at [413, 271] on button "Crear Item de Auditoria" at bounding box center [353, 266] width 202 height 34
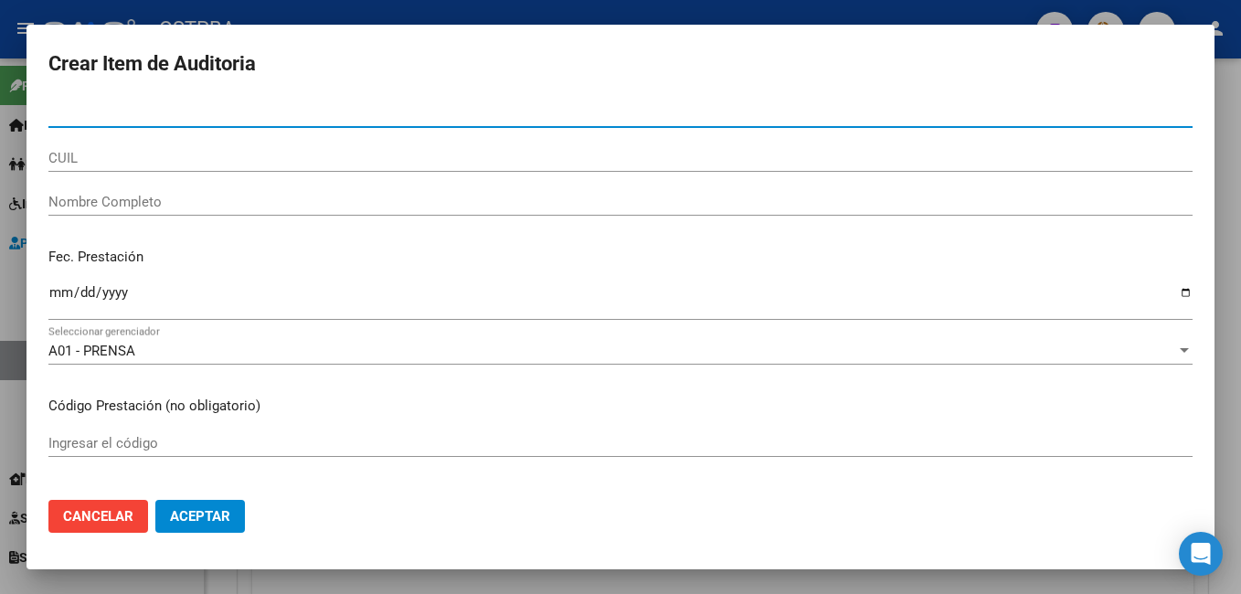
click at [140, 160] on input "CUIL" at bounding box center [620, 158] width 1144 height 16
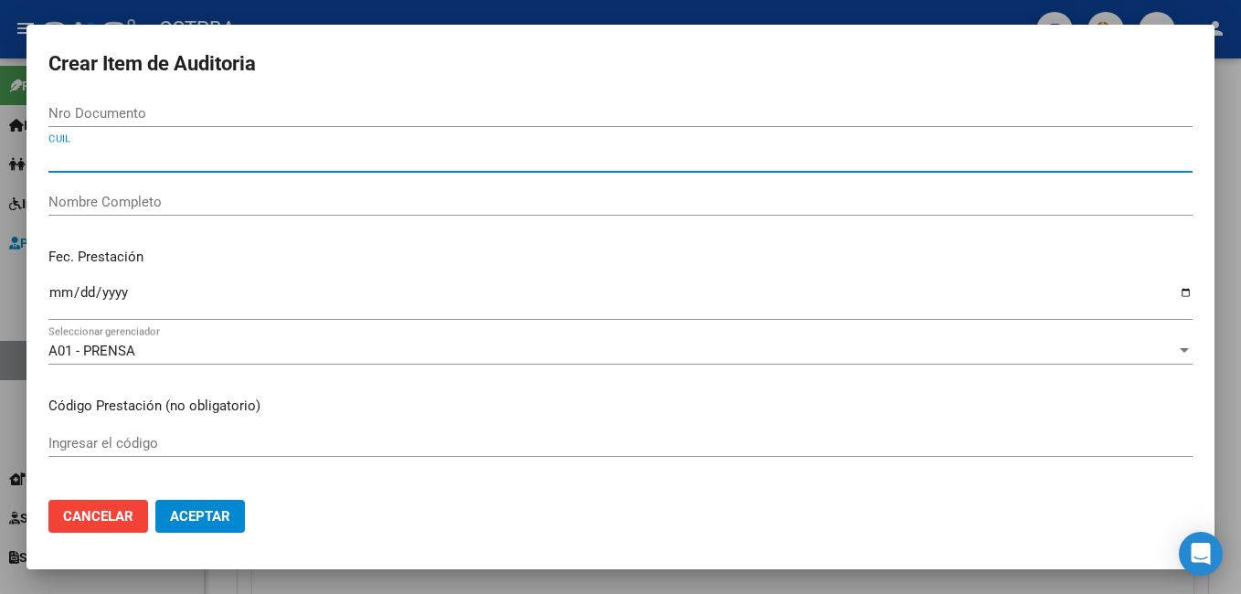
paste input "23032911234"
type input "23032911234"
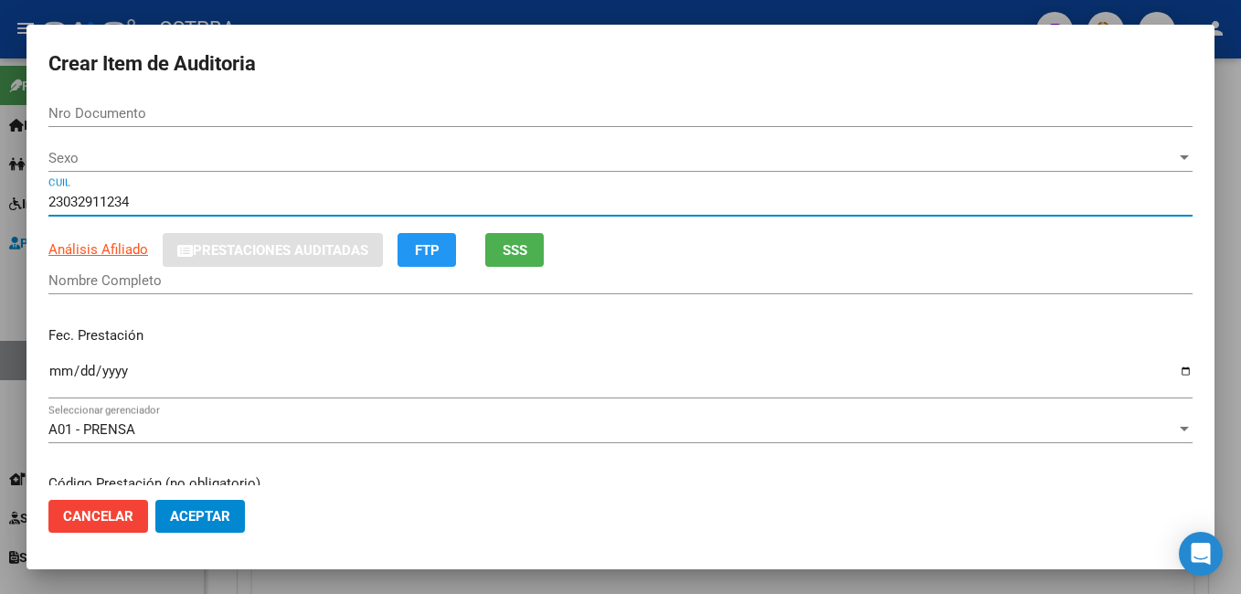
type input "03291123"
type input "[PERSON_NAME] [PERSON_NAME]"
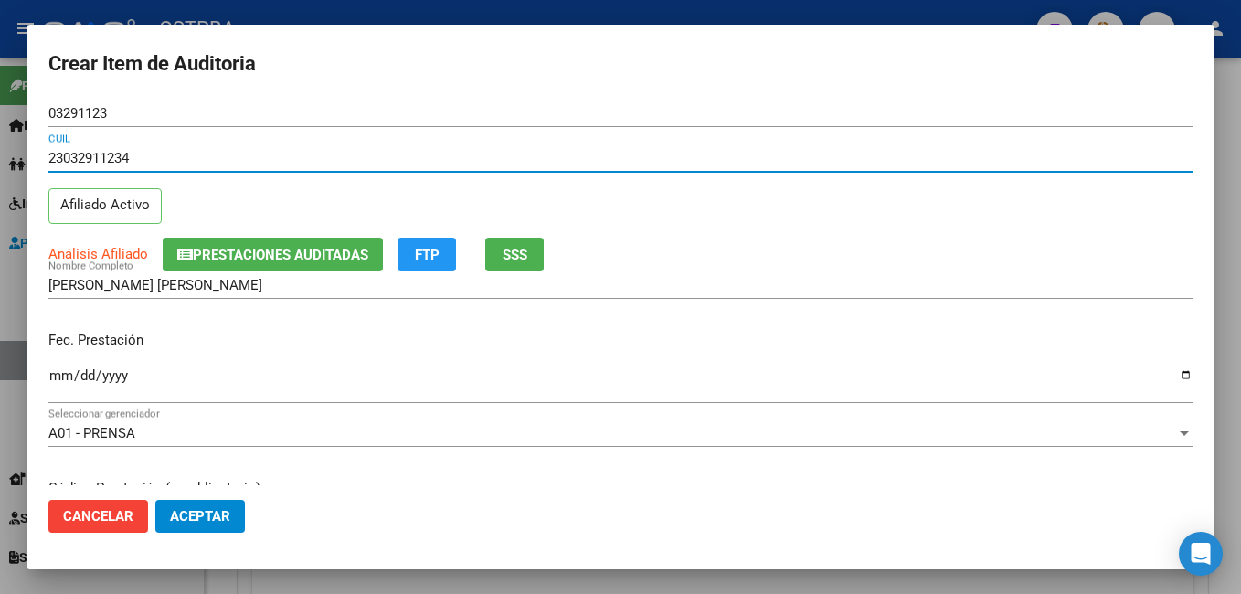
type input "23032911234"
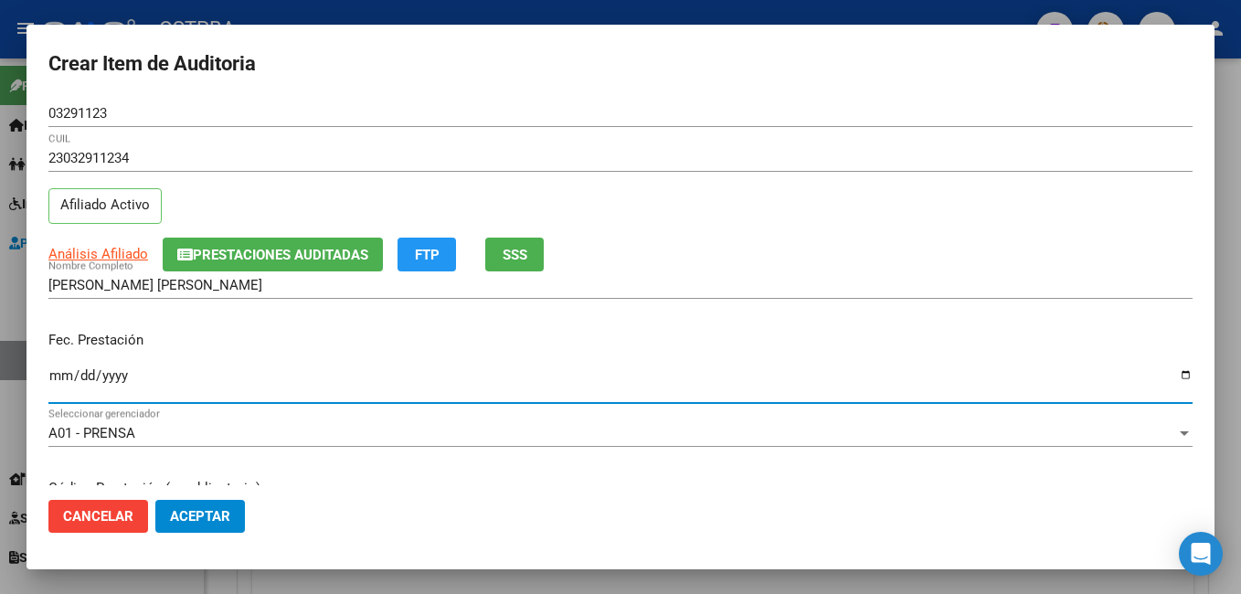
click at [1173, 376] on input "Ingresar la fecha" at bounding box center [620, 382] width 1144 height 29
type input "[DATE]"
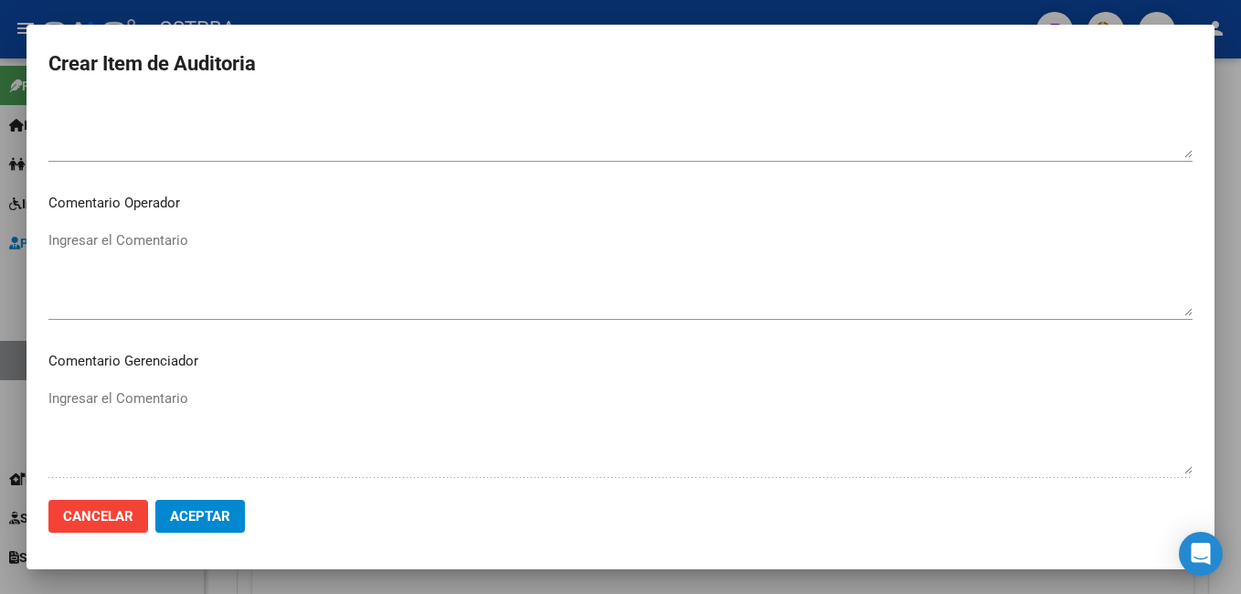
scroll to position [914, 0]
click at [214, 218] on mat-dialog-content "03291123 Nro Documento 23032911234 CUIL Afiliado Activo Análisis Afiliado Prest…" at bounding box center [621, 293] width 1188 height 387
click at [188, 231] on textarea "Ingresar el Comentario" at bounding box center [620, 266] width 1144 height 86
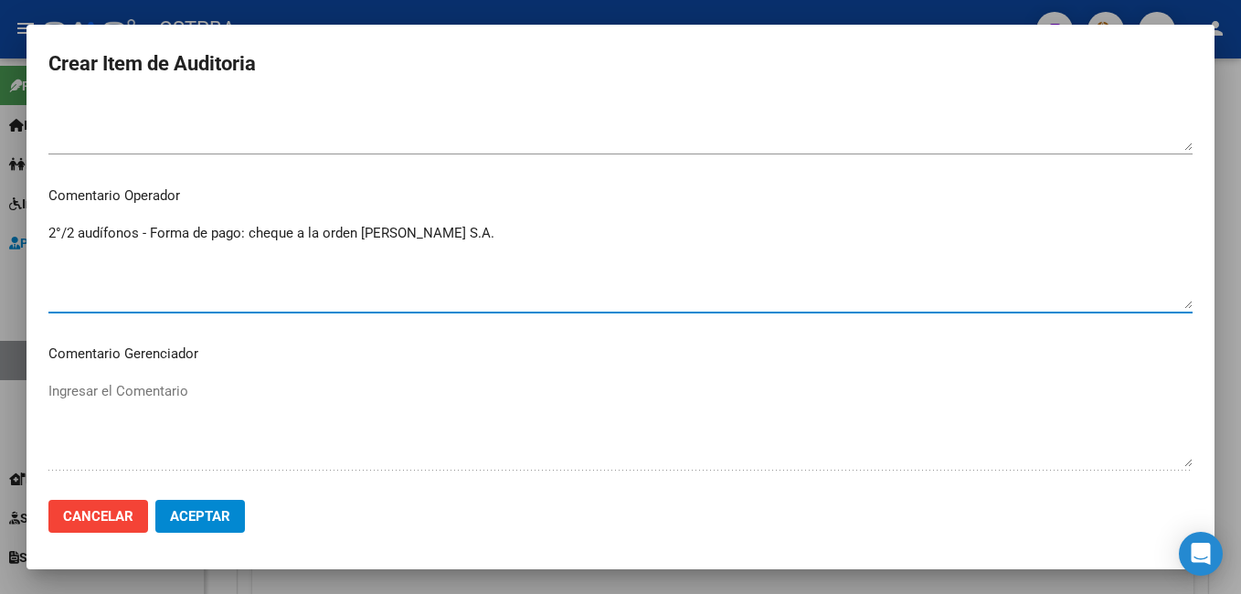
type textarea "2°/2 audífonos - Forma de pago: cheque a la orden [PERSON_NAME] S.A."
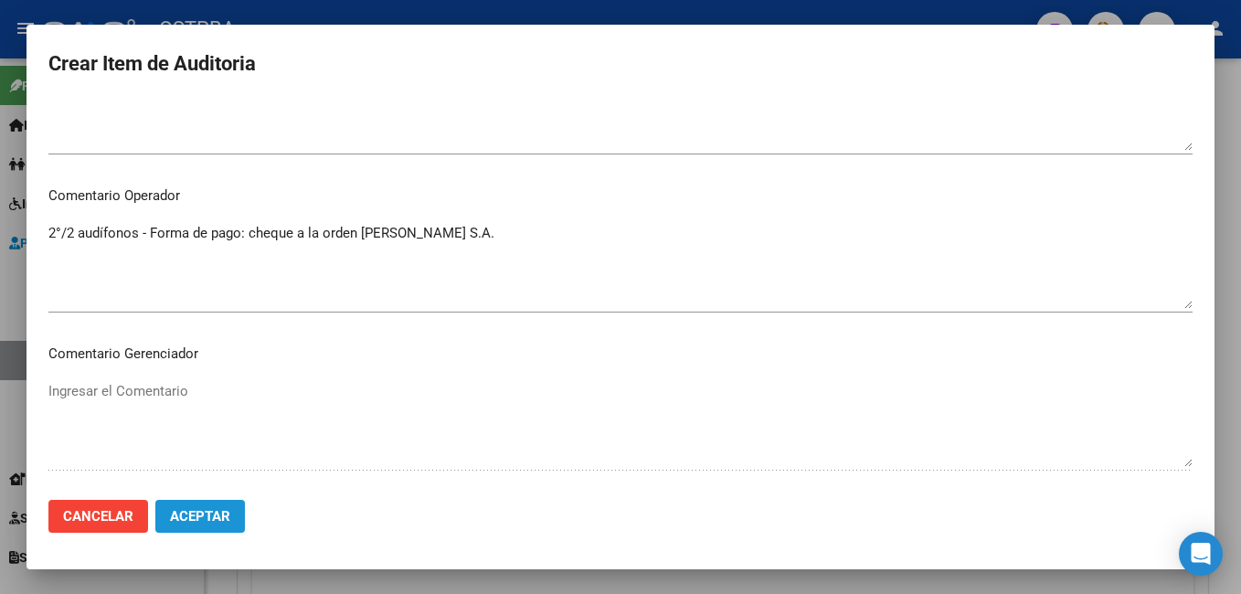
click at [205, 512] on span "Aceptar" at bounding box center [200, 516] width 60 height 16
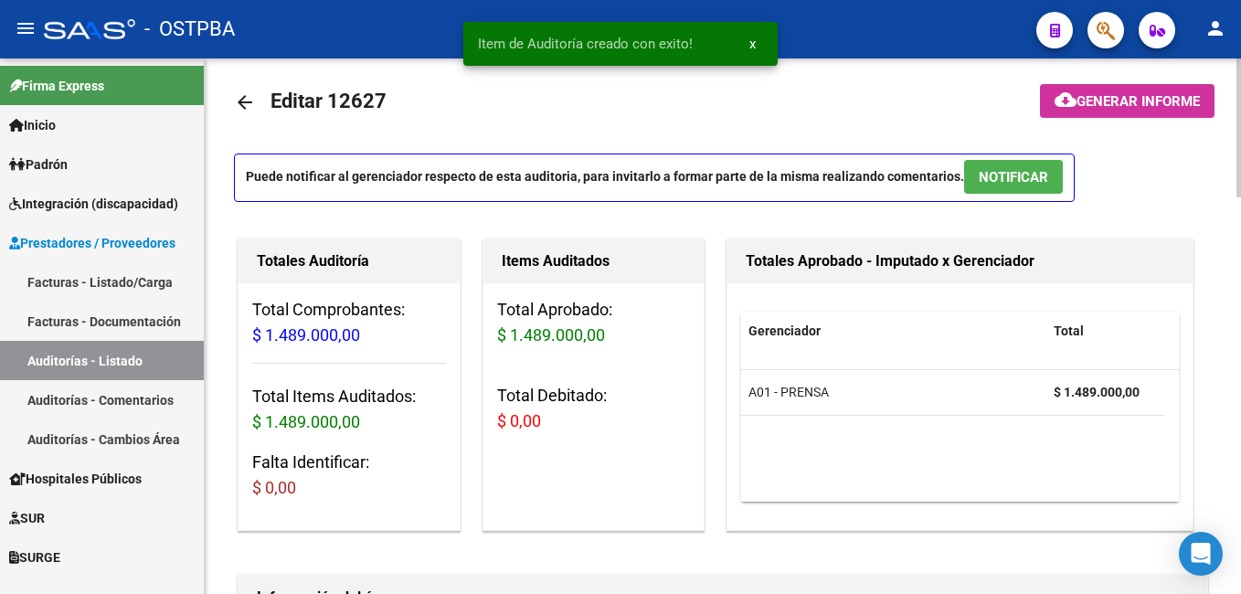
scroll to position [0, 0]
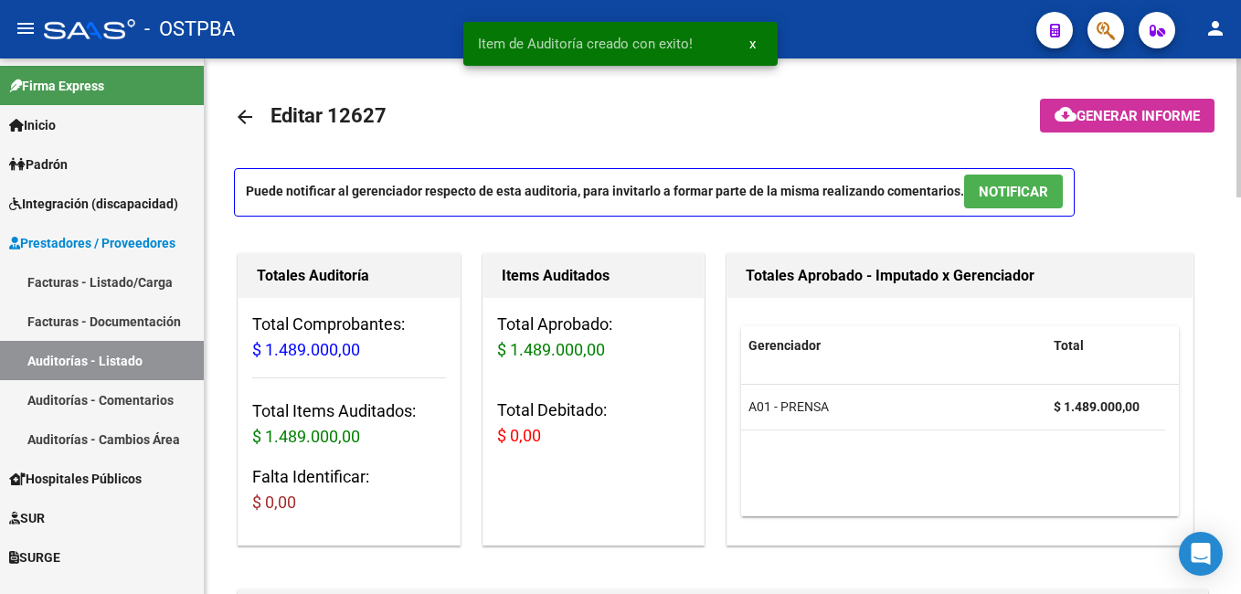
click at [1146, 111] on span "Generar informe" at bounding box center [1138, 116] width 123 height 16
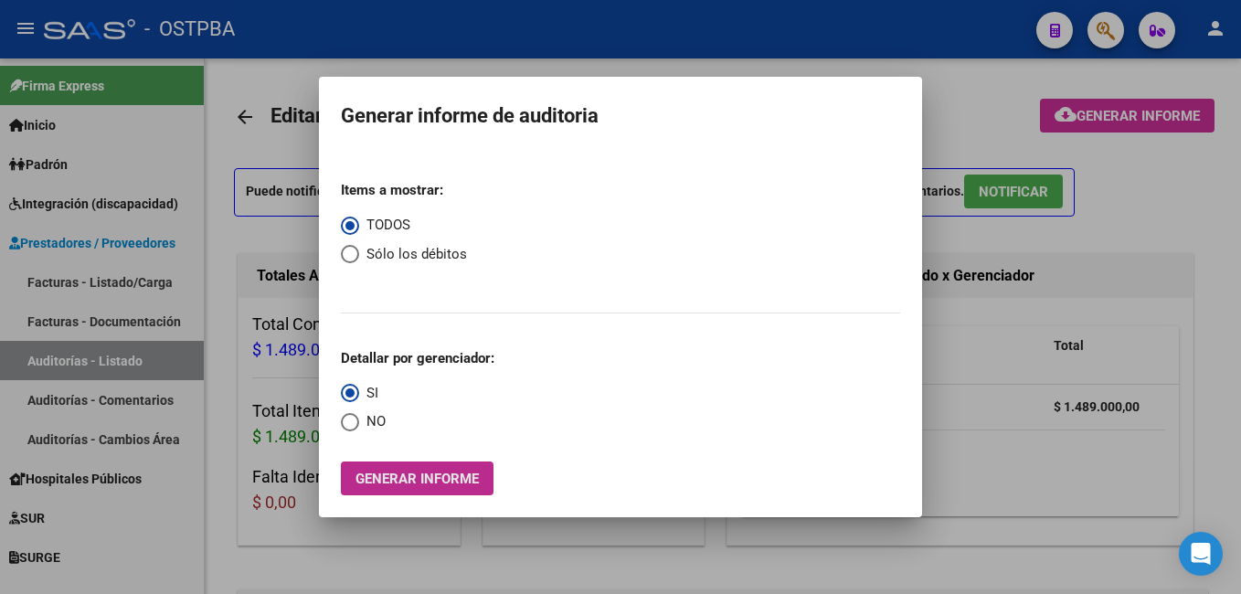
click at [392, 481] on span "Generar informe" at bounding box center [417, 479] width 123 height 16
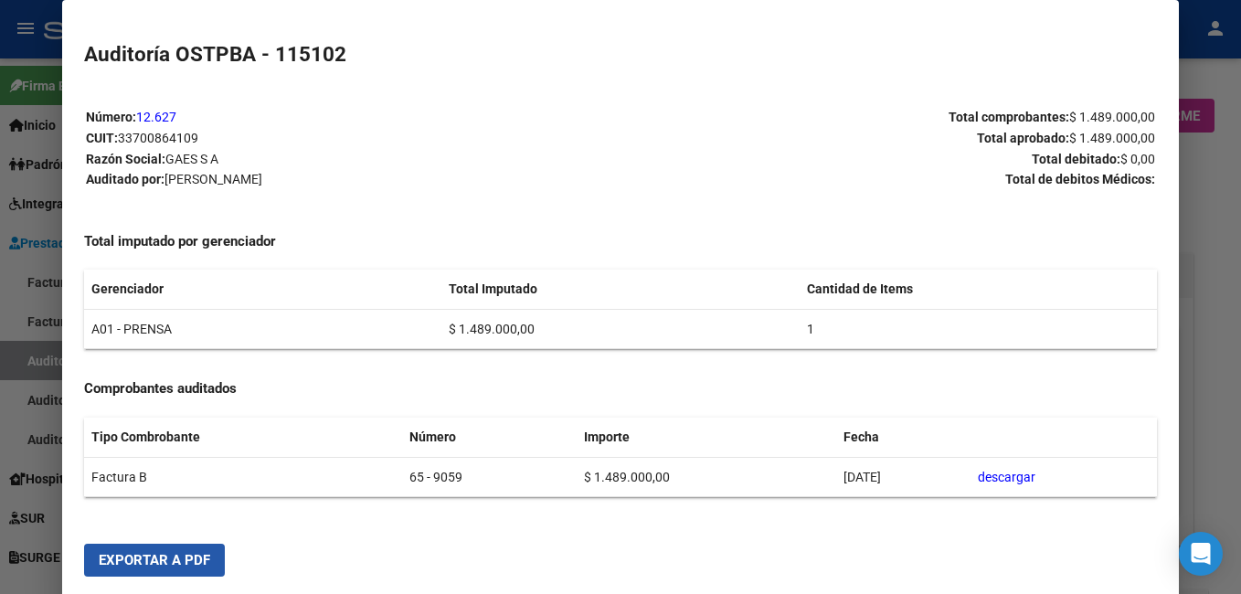
click at [206, 558] on span "Exportar a PDF" at bounding box center [155, 560] width 112 height 16
click at [1218, 200] on div at bounding box center [620, 297] width 1241 height 594
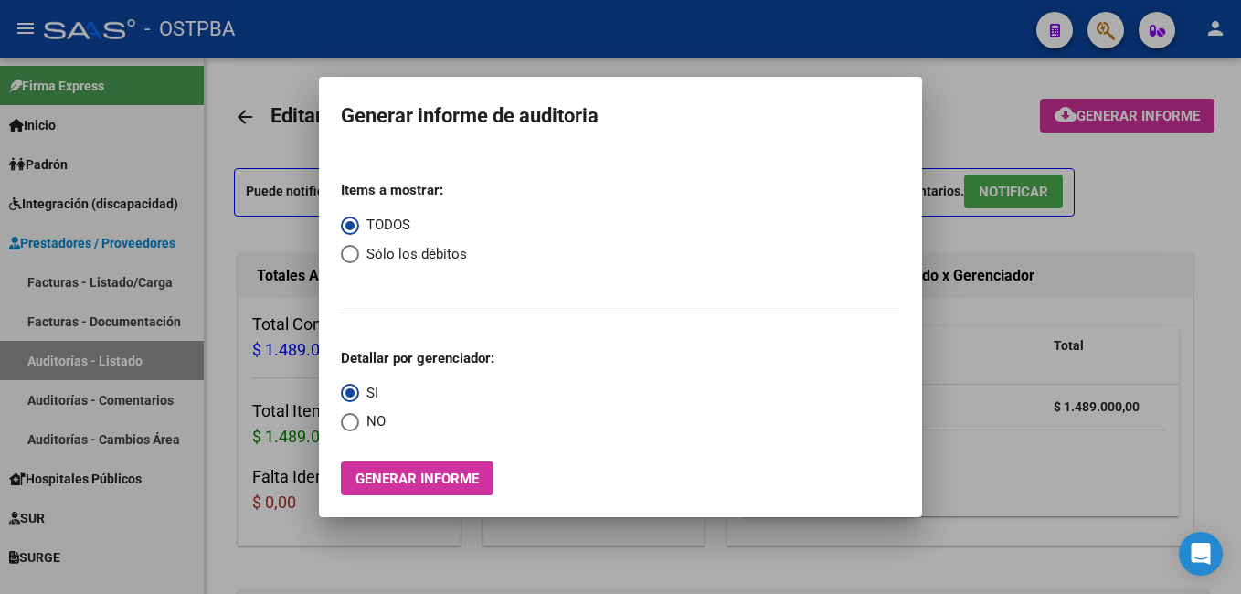
click at [788, 37] on div at bounding box center [620, 297] width 1241 height 594
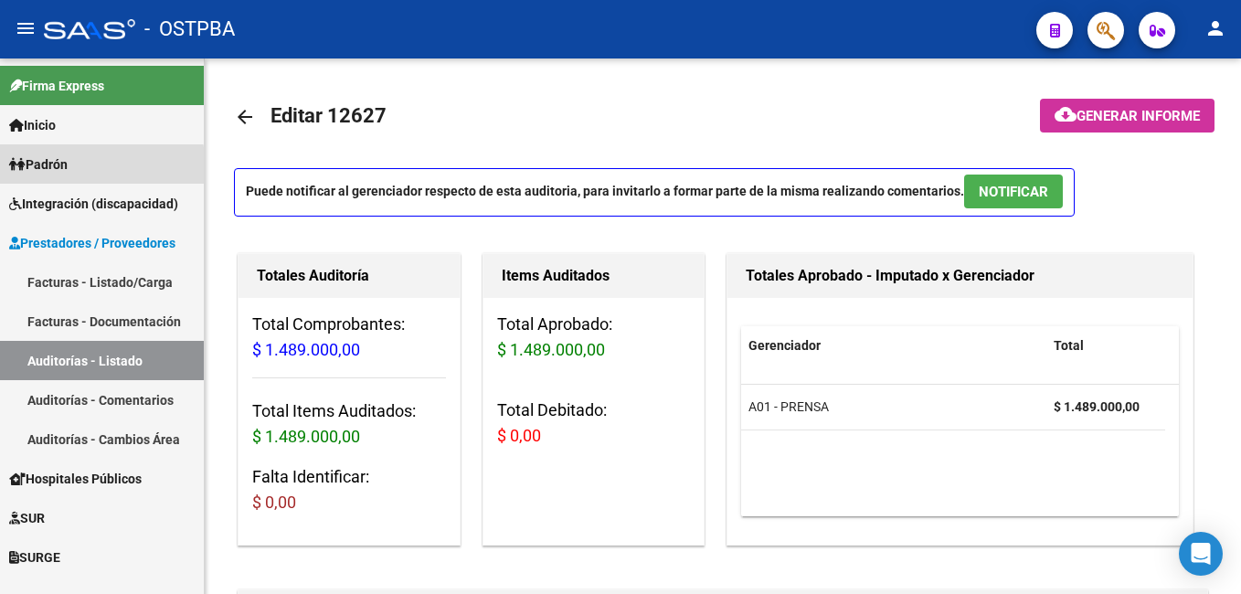
click at [62, 169] on span "Padrón" at bounding box center [38, 164] width 59 height 20
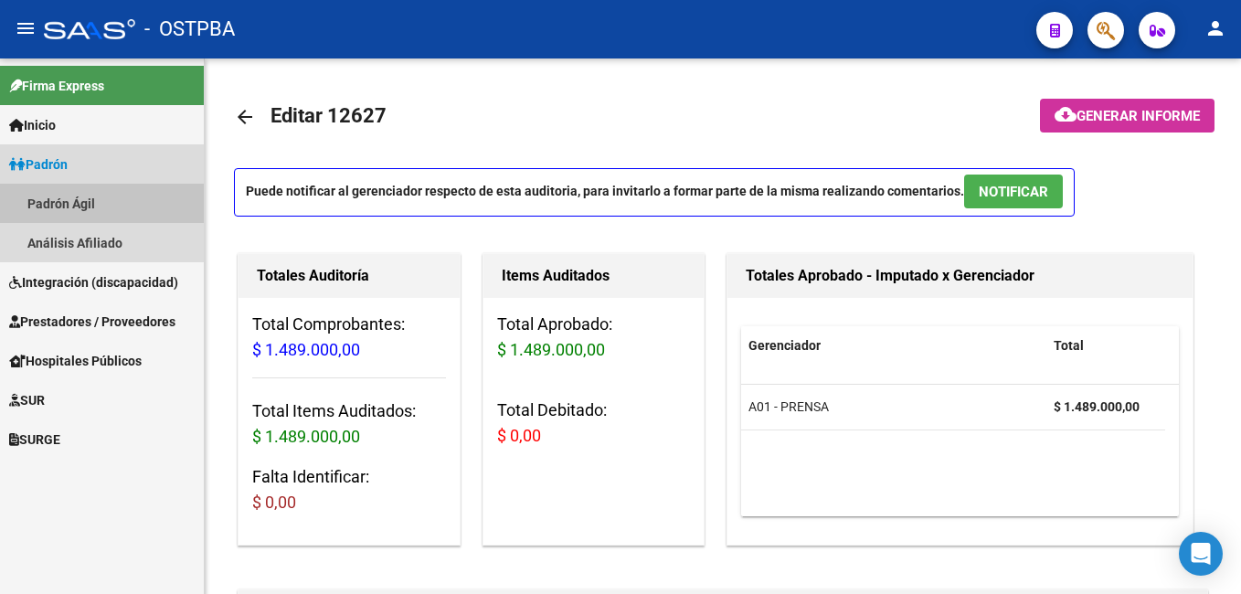
click at [79, 198] on link "Padrón Ágil" at bounding box center [102, 203] width 204 height 39
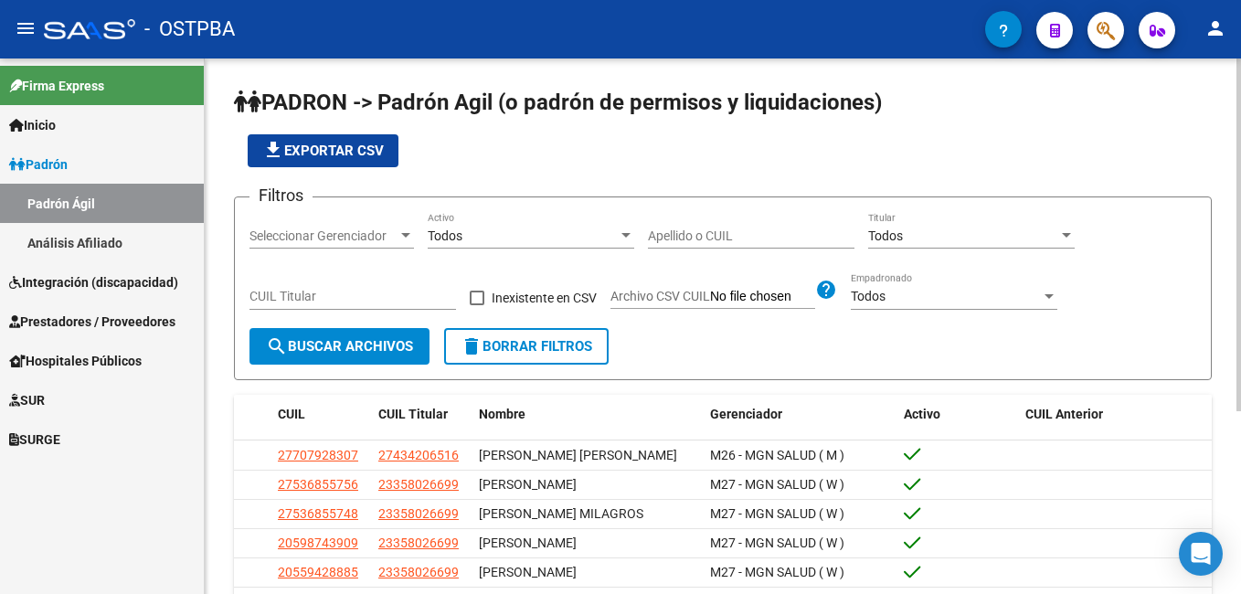
click at [762, 247] on div "Apellido o CUIL" at bounding box center [751, 230] width 207 height 37
type input "LUNA"
click at [409, 237] on div at bounding box center [405, 235] width 9 height 5
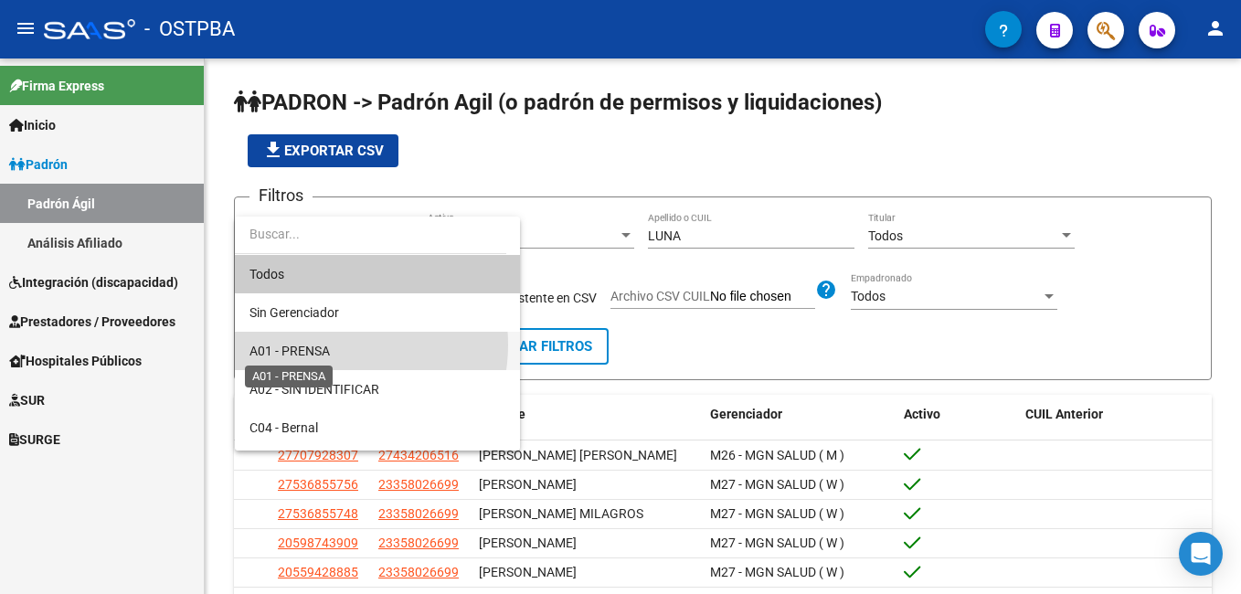
click at [324, 345] on span "A01 - PRENSA" at bounding box center [290, 351] width 80 height 15
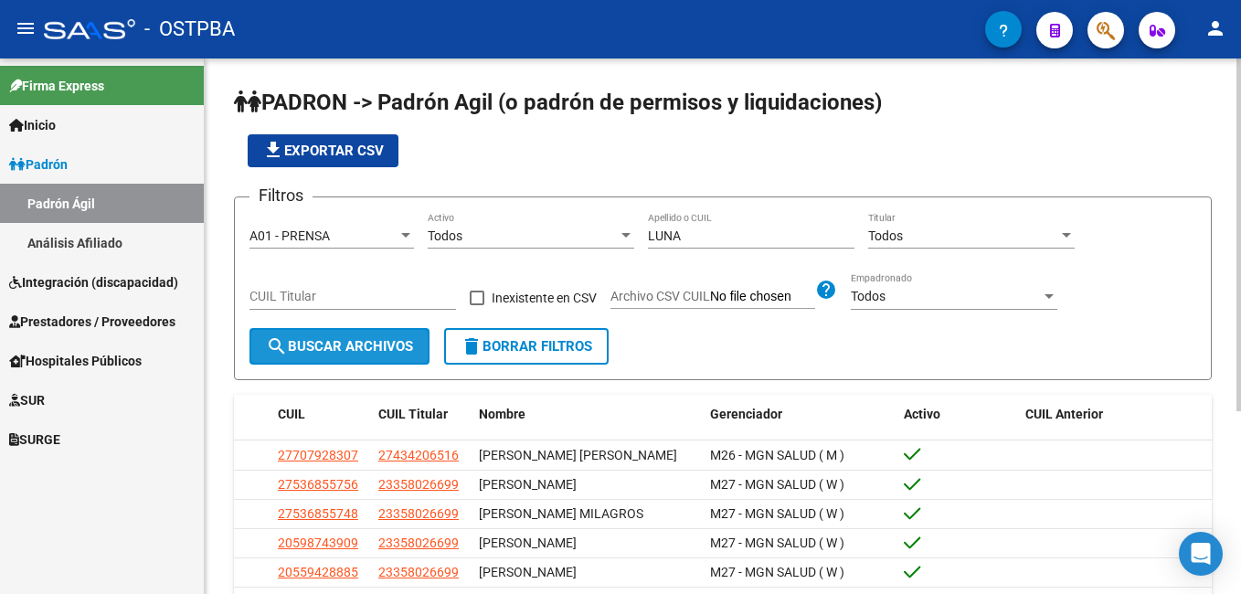
click at [335, 353] on span "search Buscar Archivos" at bounding box center [339, 346] width 147 height 16
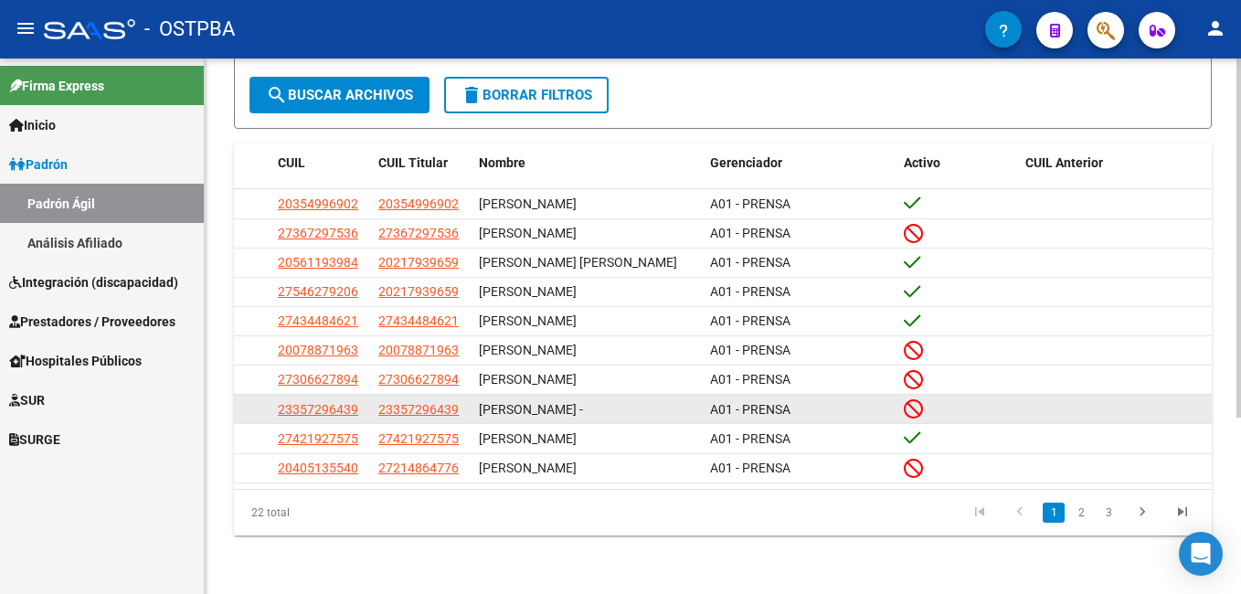
scroll to position [262, 0]
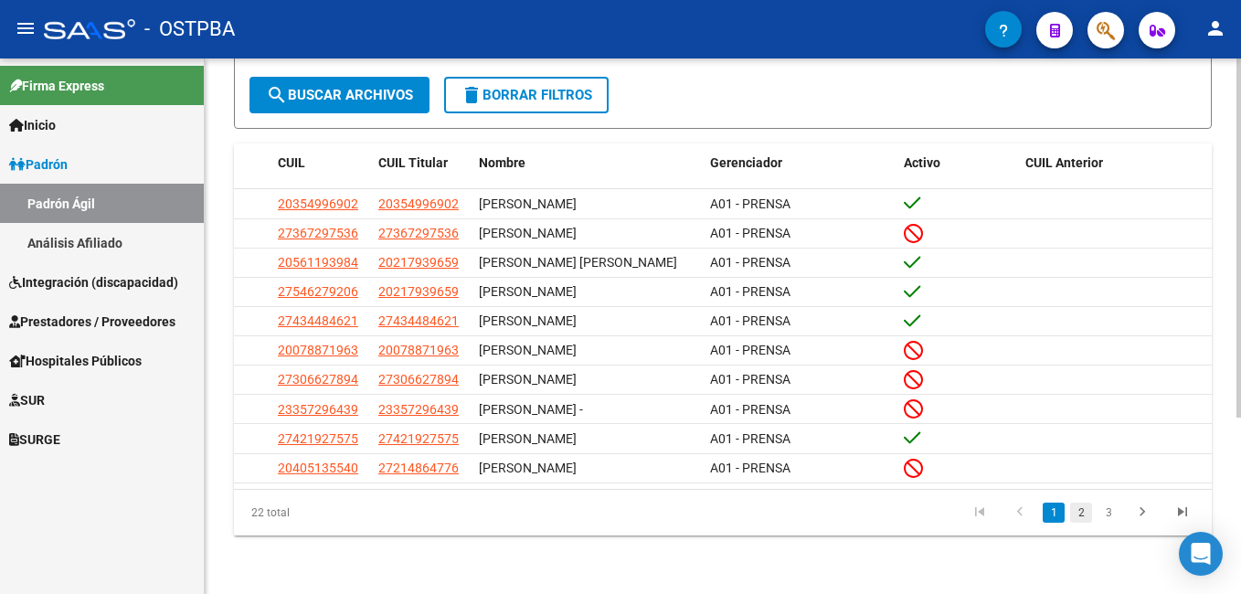
click at [1081, 517] on link "2" at bounding box center [1081, 513] width 22 height 20
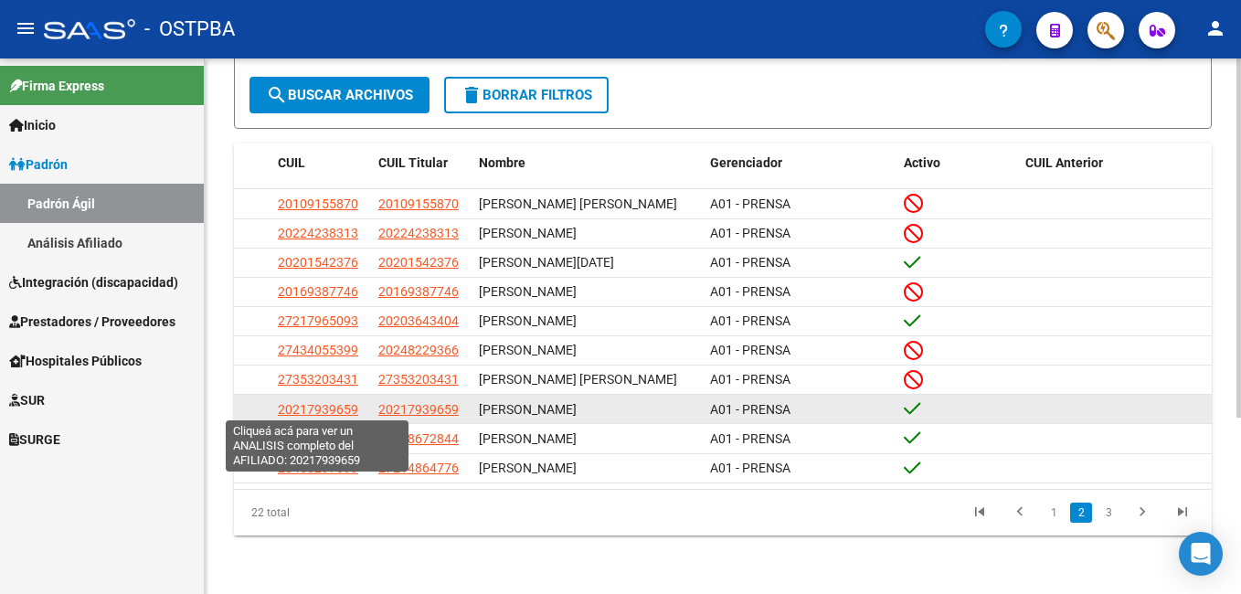
click at [344, 406] on span "20217939659" at bounding box center [318, 409] width 80 height 15
type textarea "20217939659"
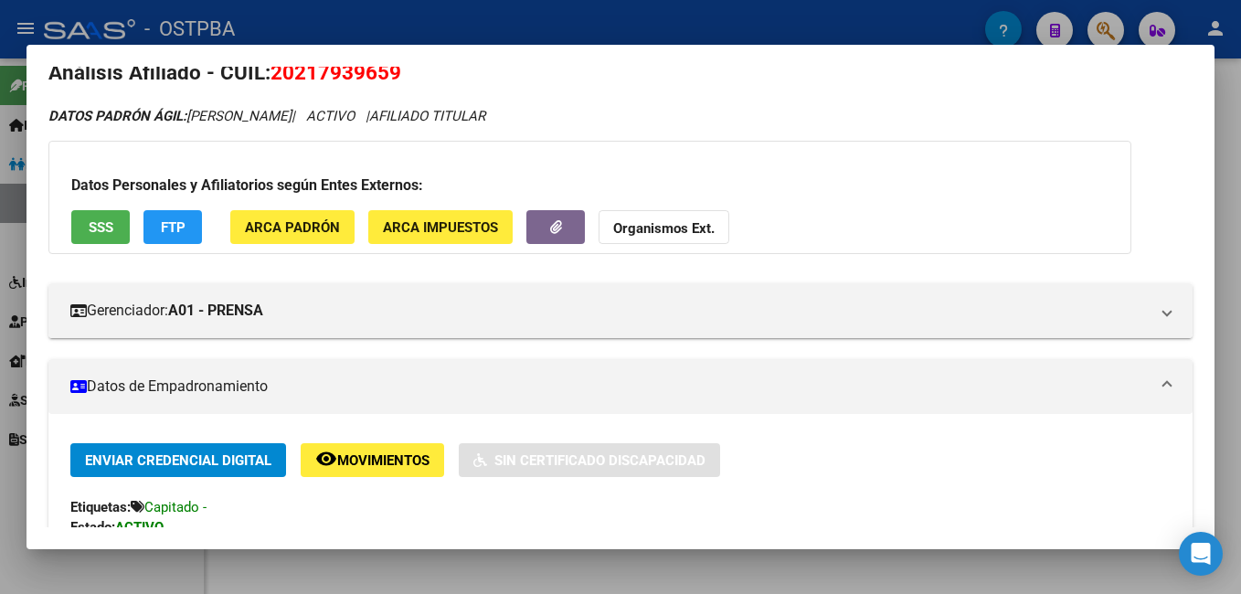
scroll to position [0, 0]
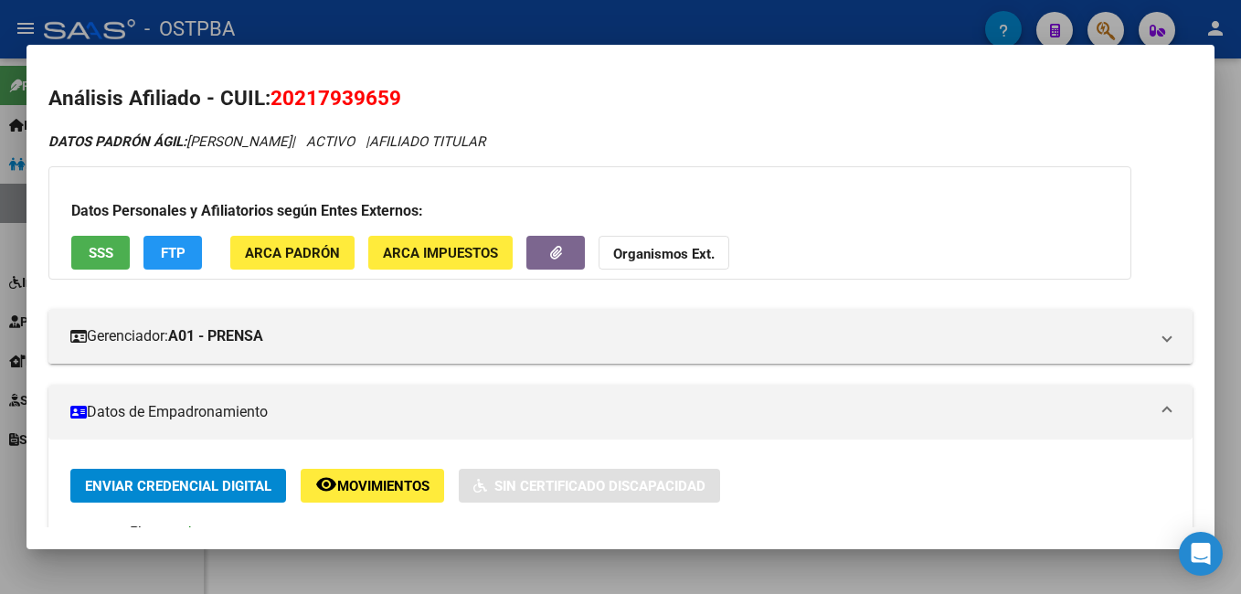
click at [526, 14] on div at bounding box center [620, 297] width 1241 height 594
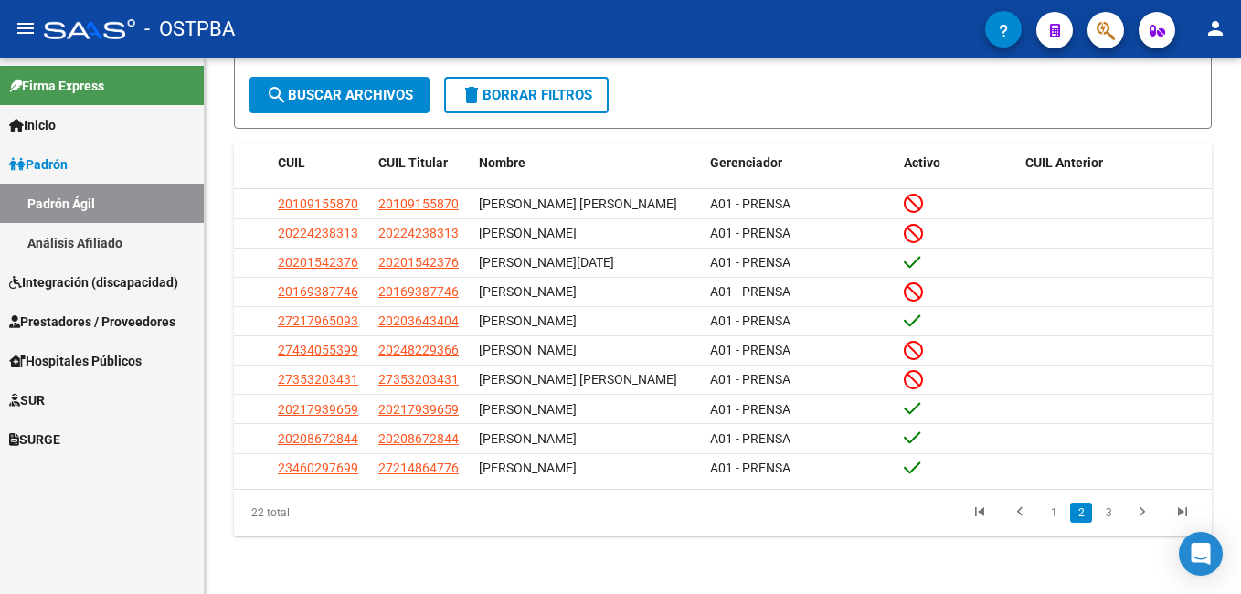
click at [73, 239] on link "Análisis Afiliado" at bounding box center [102, 242] width 204 height 39
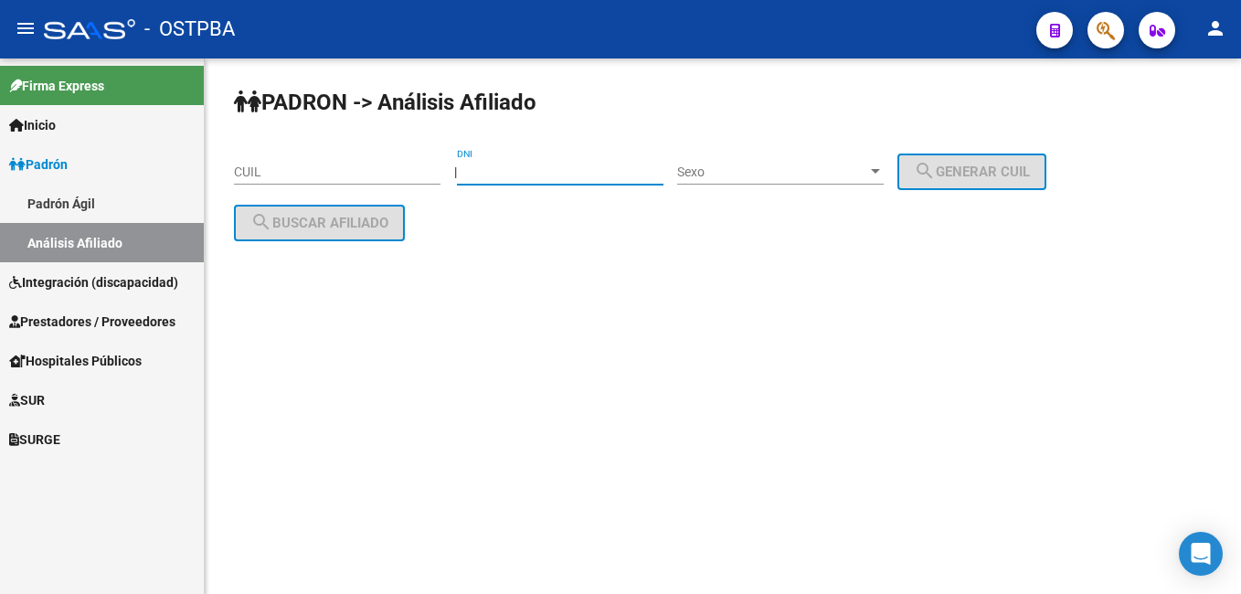
click at [524, 166] on input "DNI" at bounding box center [560, 173] width 207 height 16
type input "36947084"
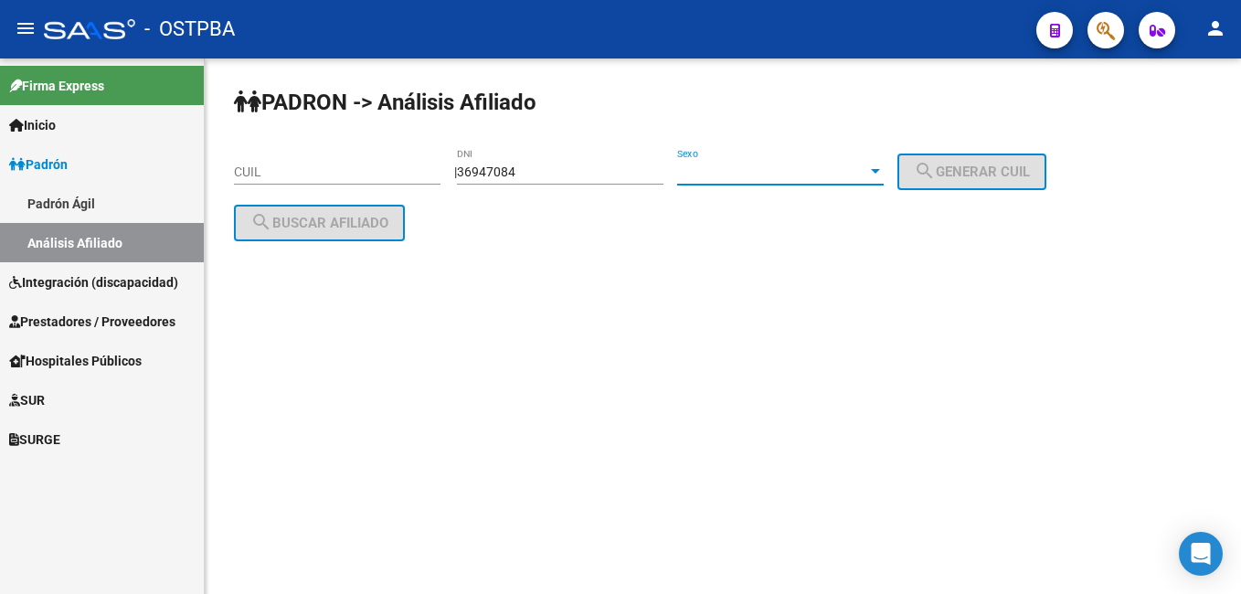
click at [884, 175] on div at bounding box center [875, 172] width 16 height 15
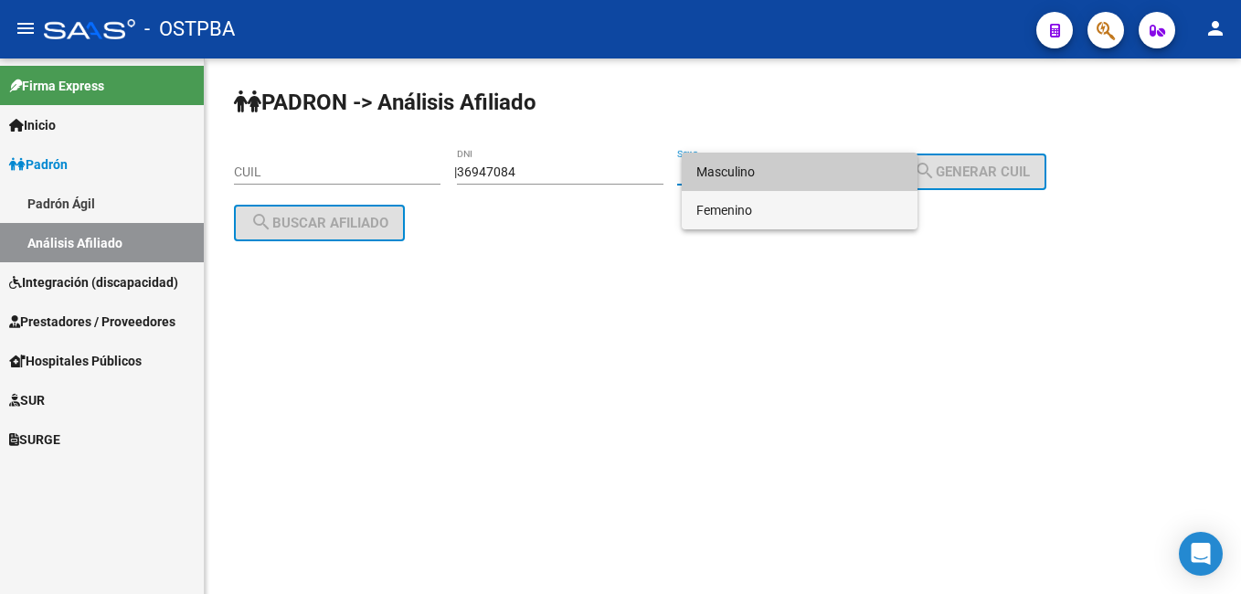
click at [748, 207] on span "Femenino" at bounding box center [800, 210] width 207 height 38
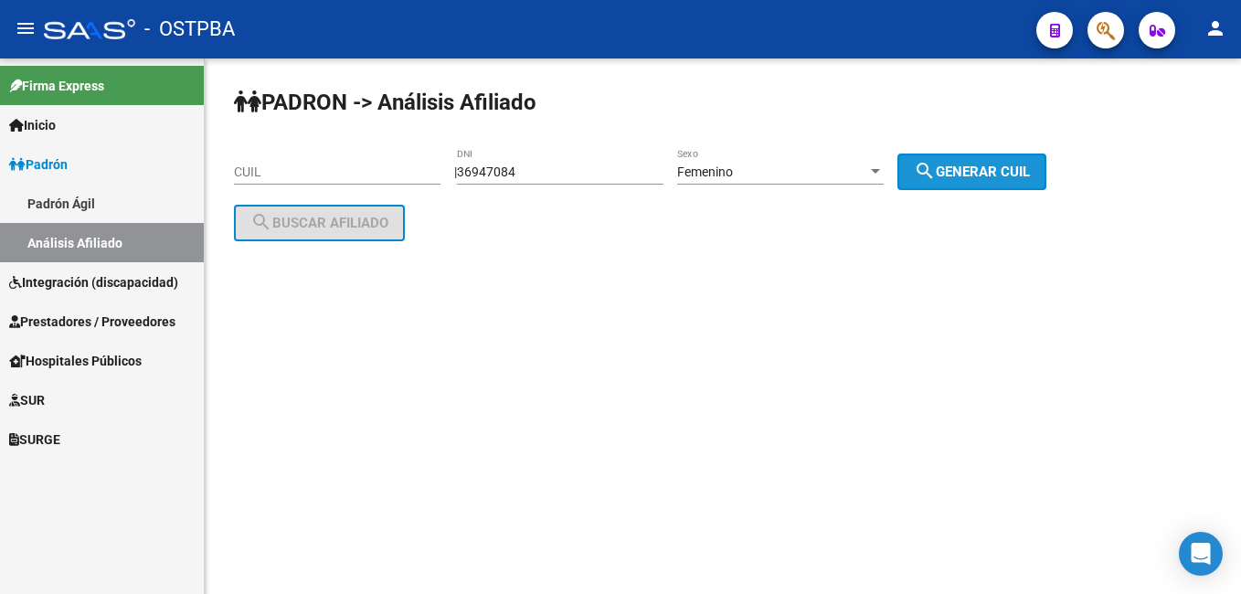
click at [958, 188] on button "search Generar CUIL" at bounding box center [972, 172] width 149 height 37
type input "27-36947084-7"
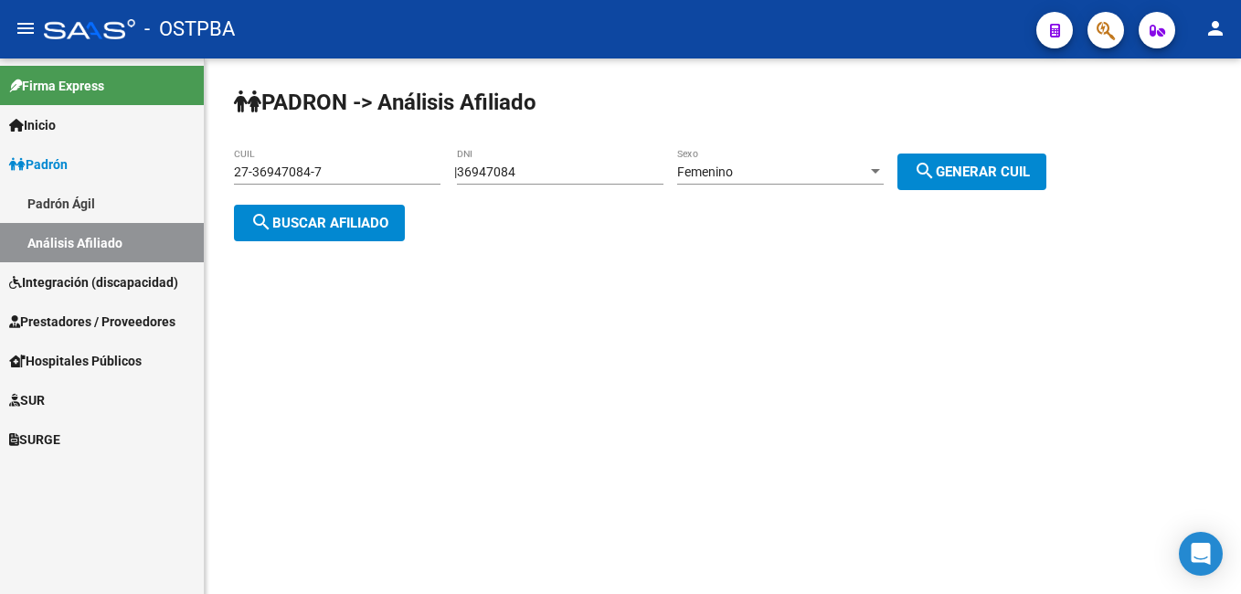
click at [374, 216] on span "search Buscar afiliado" at bounding box center [319, 223] width 138 height 16
